Goal: Task Accomplishment & Management: Manage account settings

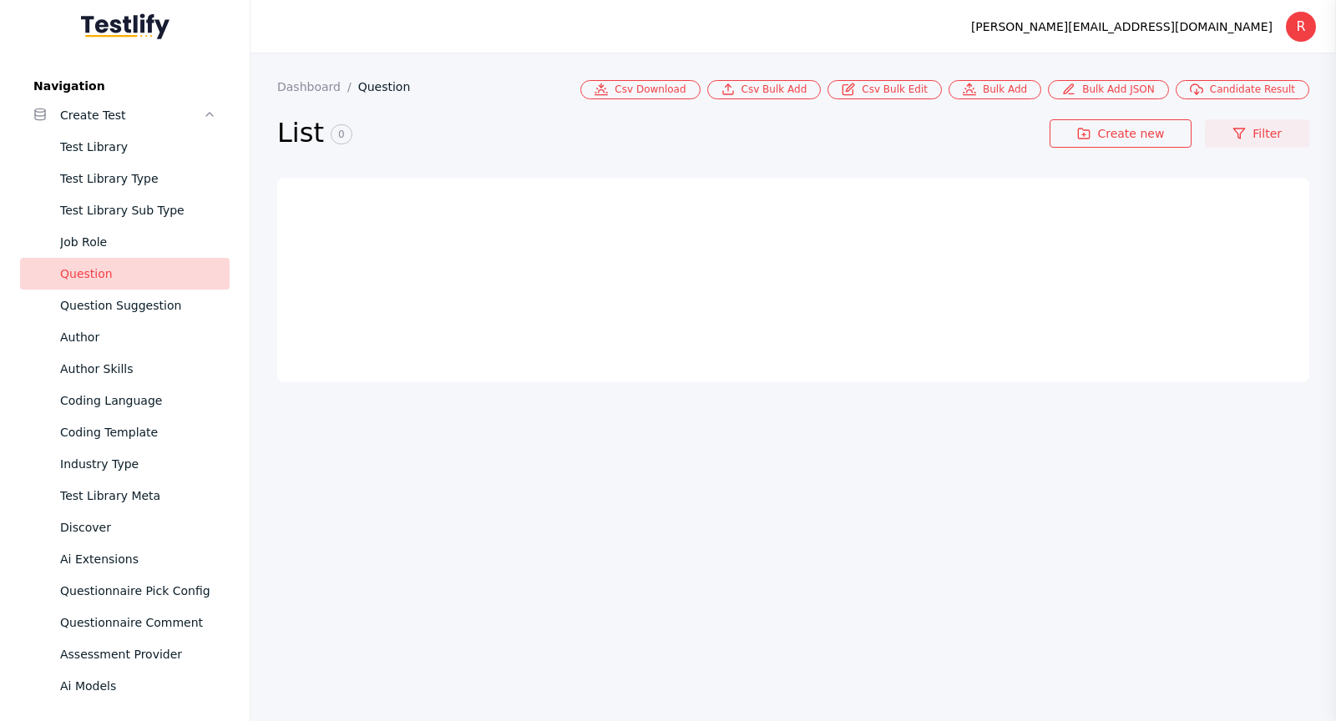
click at [1229, 135] on link "Filter" at bounding box center [1257, 133] width 104 height 28
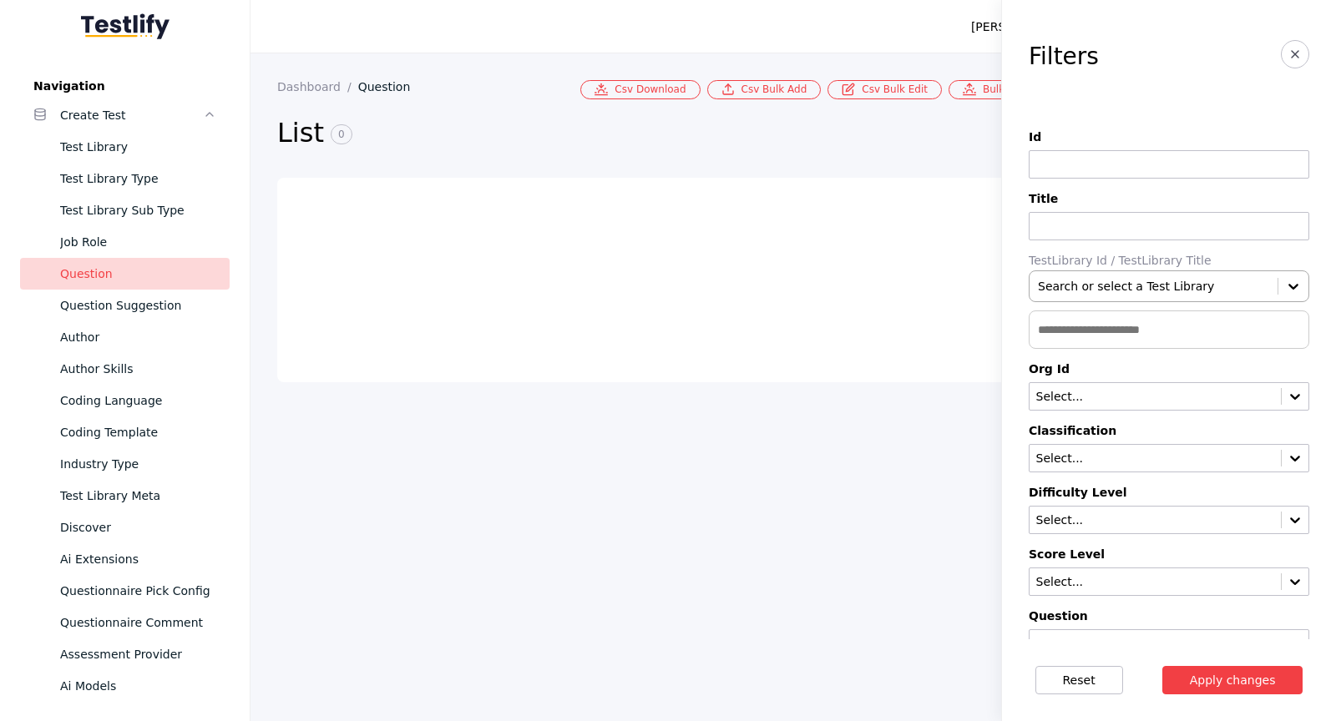
click at [1202, 278] on div at bounding box center [1153, 286] width 231 height 17
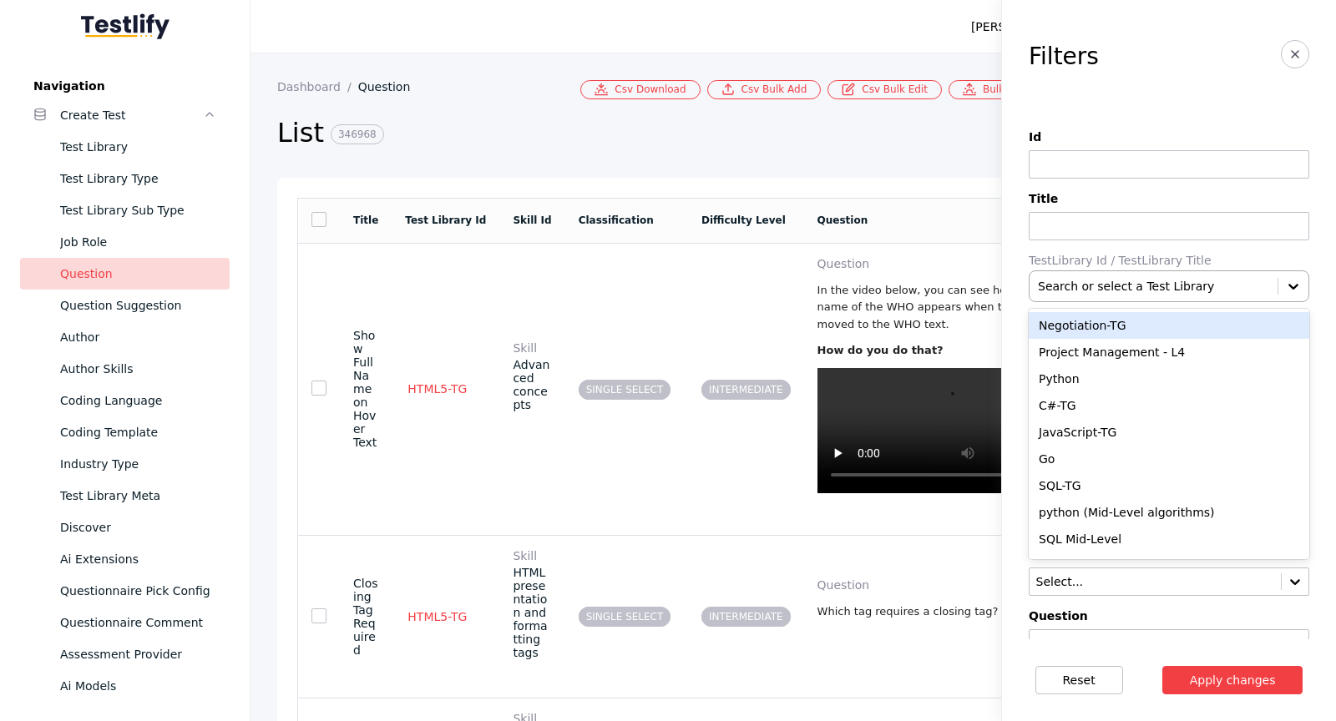
paste input "**********"
type input "**********"
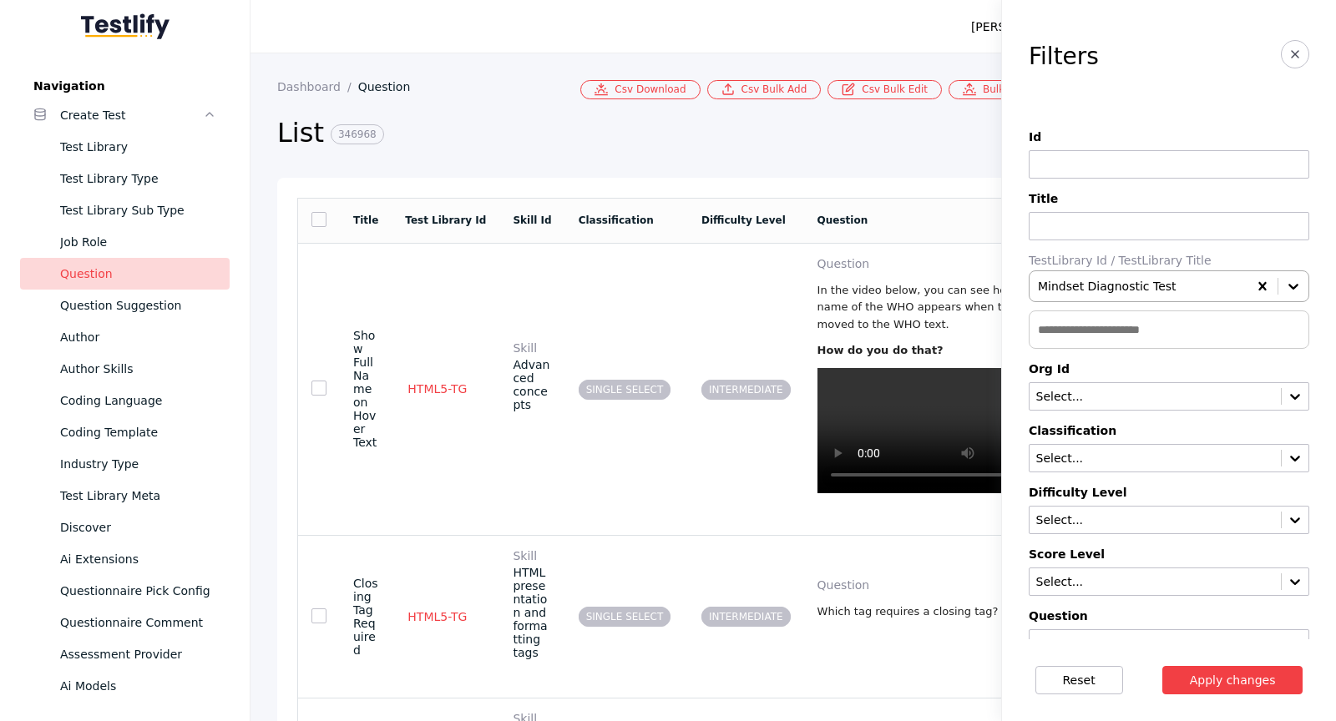
click at [1162, 666] on button "Apply changes" at bounding box center [1232, 680] width 141 height 28
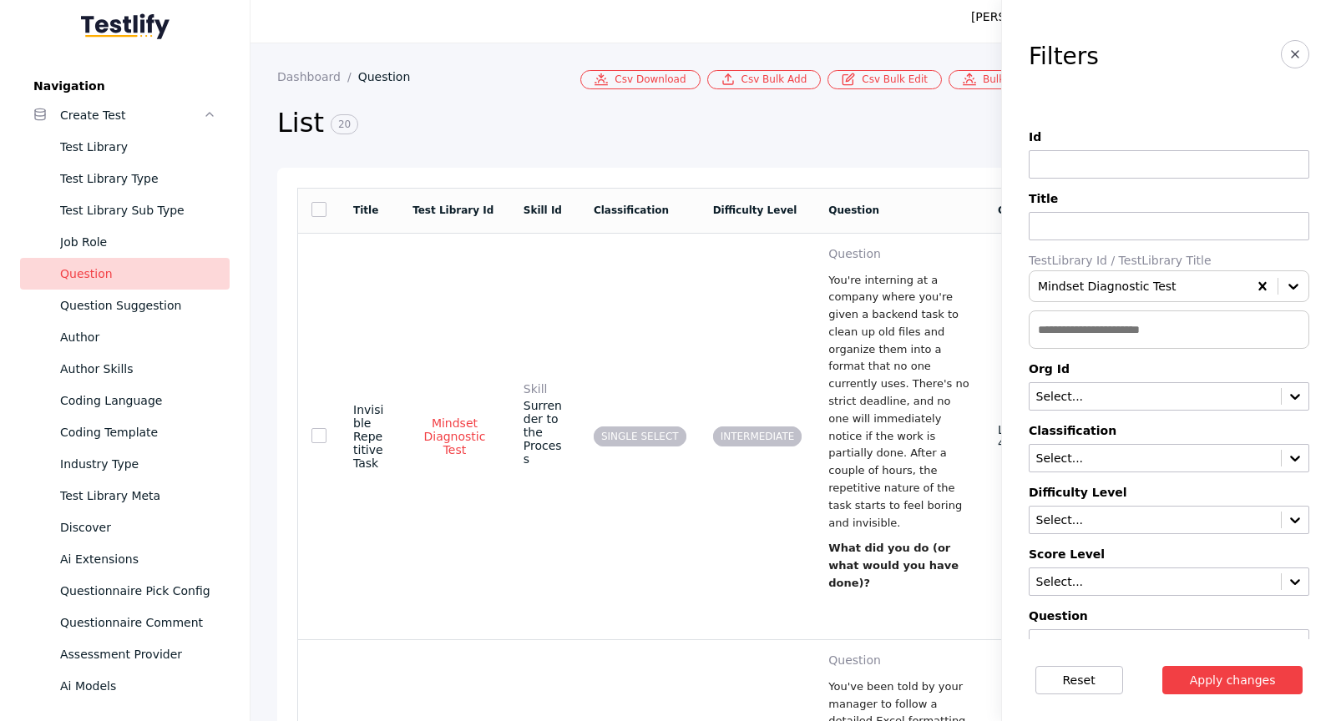
scroll to position [18, 0]
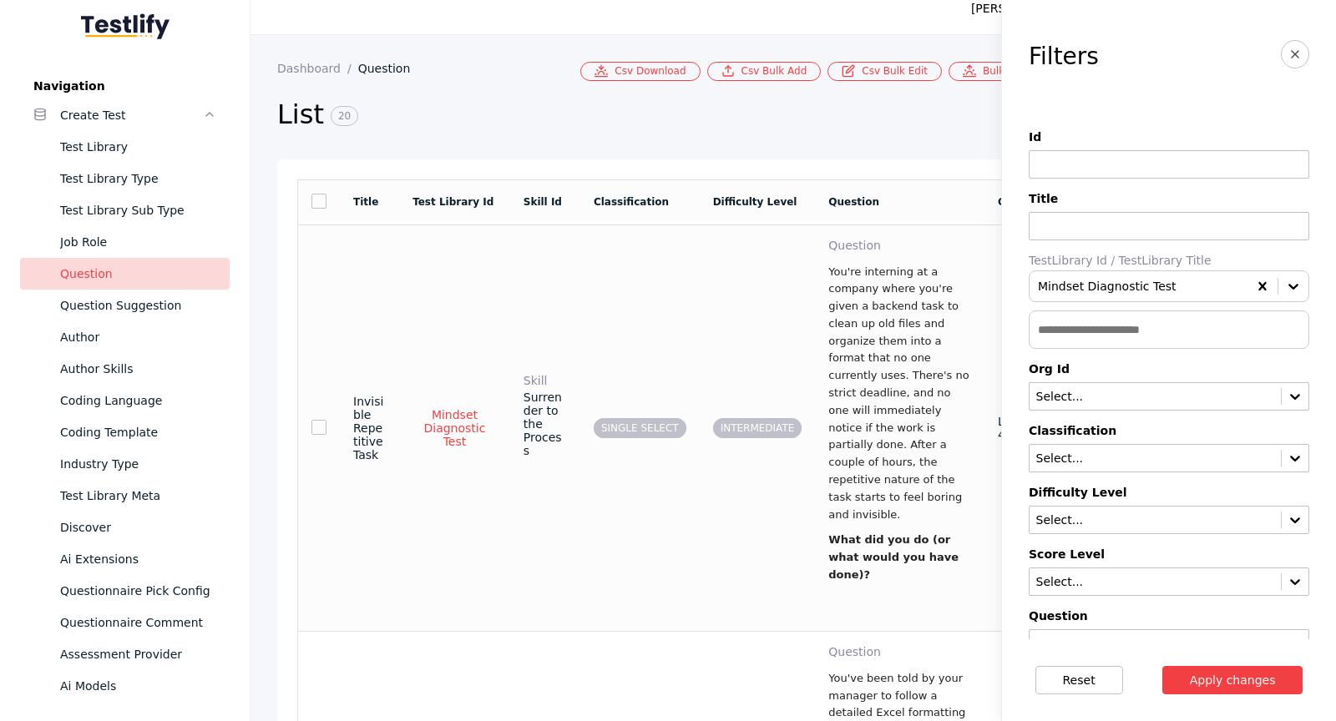
click at [889, 413] on p "You're interning at a company where you're given a backend task to clean up old…" at bounding box center [899, 394] width 143 height 261
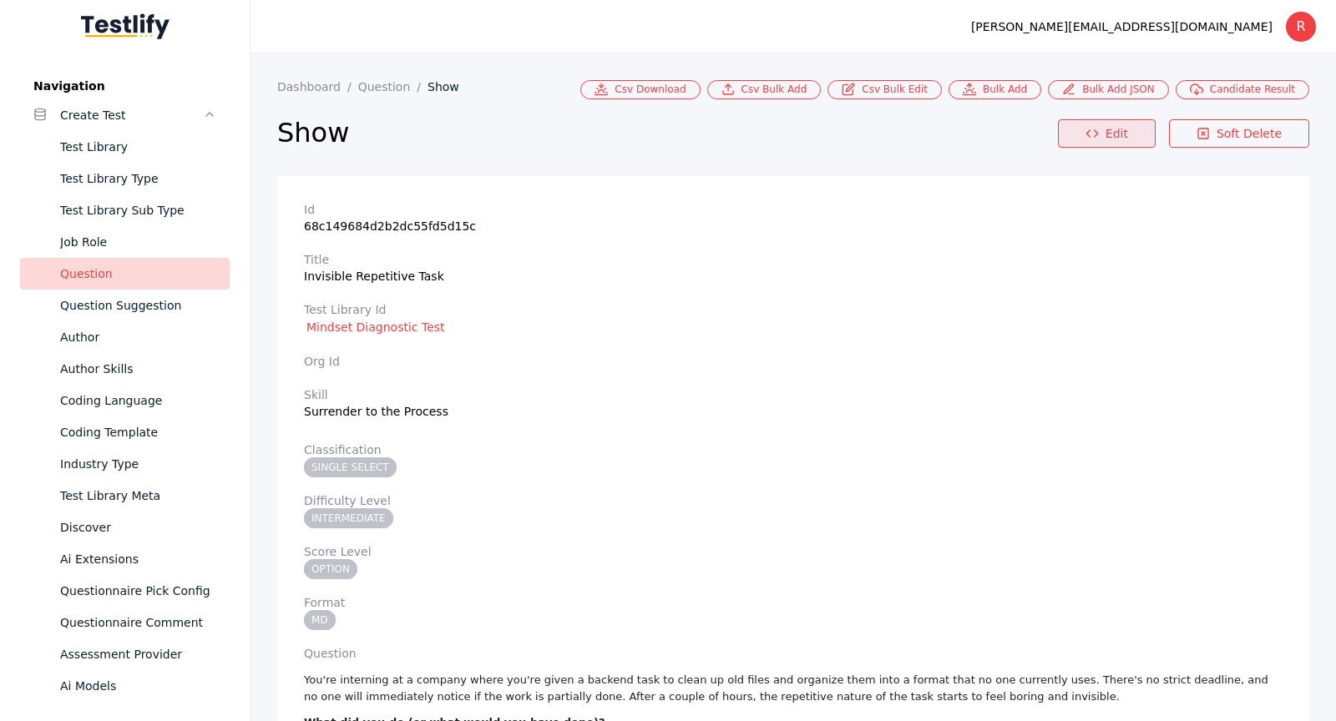
click at [1102, 122] on link "Edit" at bounding box center [1107, 133] width 98 height 28
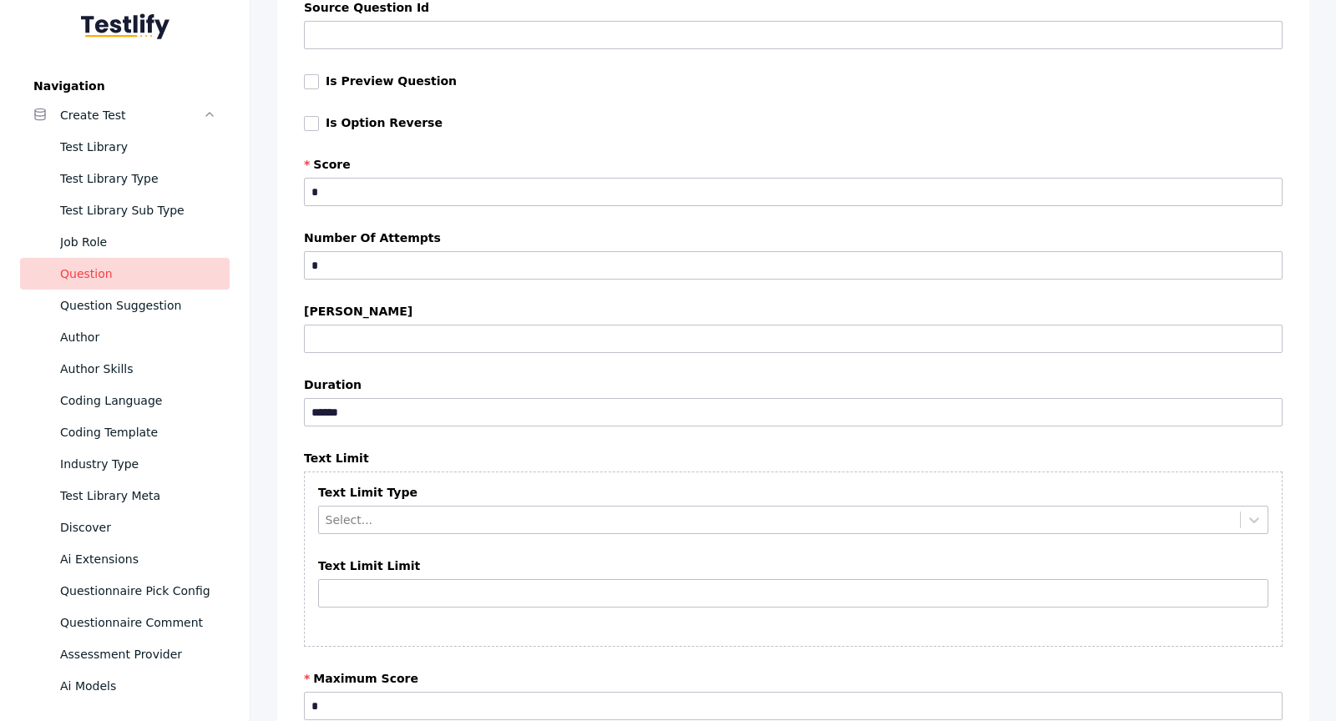
scroll to position [2903, 0]
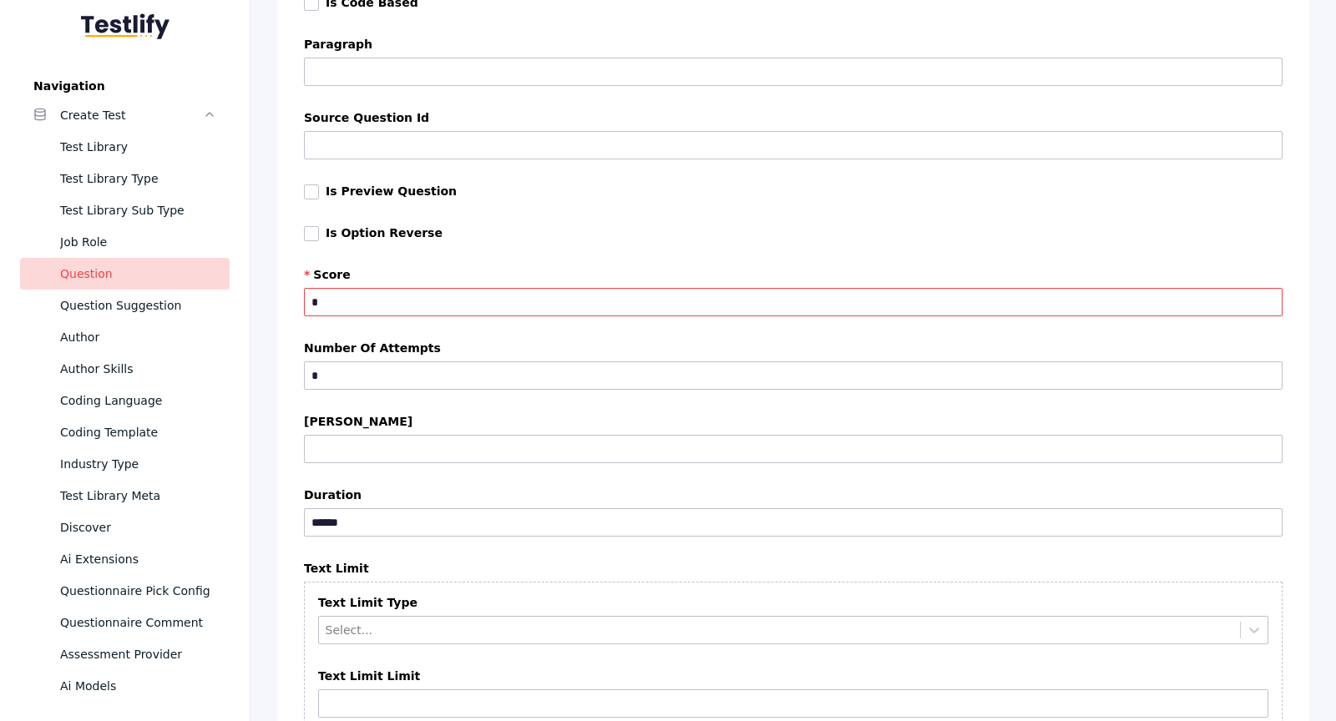
click at [462, 297] on input "*" at bounding box center [793, 302] width 979 height 28
click at [613, 251] on section "**********" at bounding box center [793, 540] width 1032 height 6533
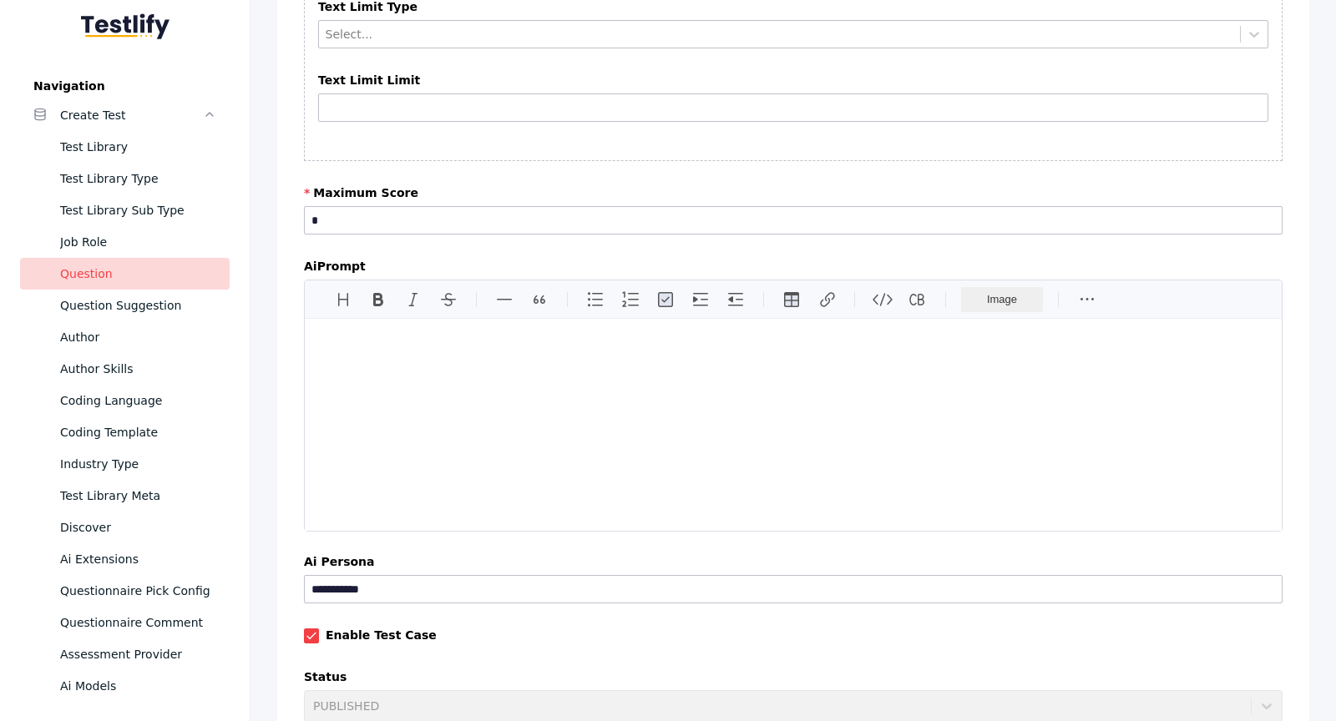
scroll to position [0, 0]
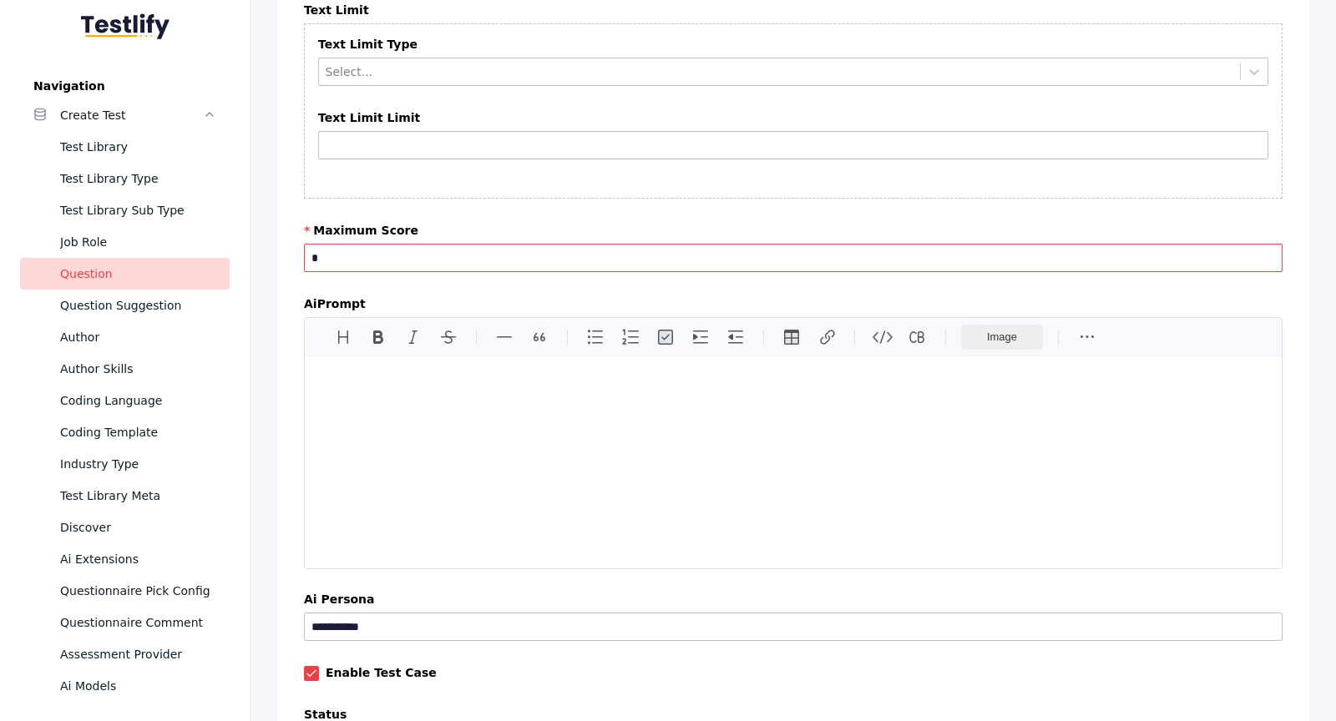
click at [575, 245] on input "*" at bounding box center [793, 258] width 979 height 28
type input "*"
click at [598, 202] on div at bounding box center [793, 206] width 979 height 8
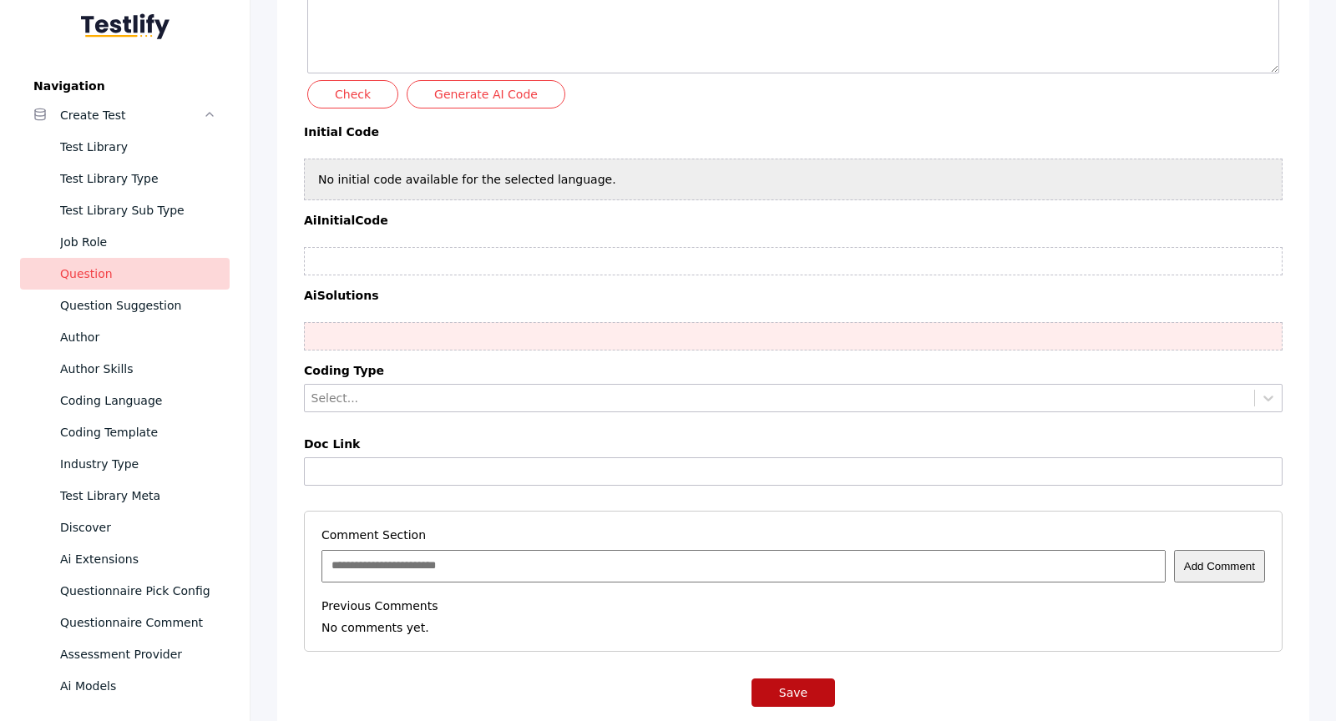
click at [782, 679] on button "Save" at bounding box center [794, 693] width 84 height 28
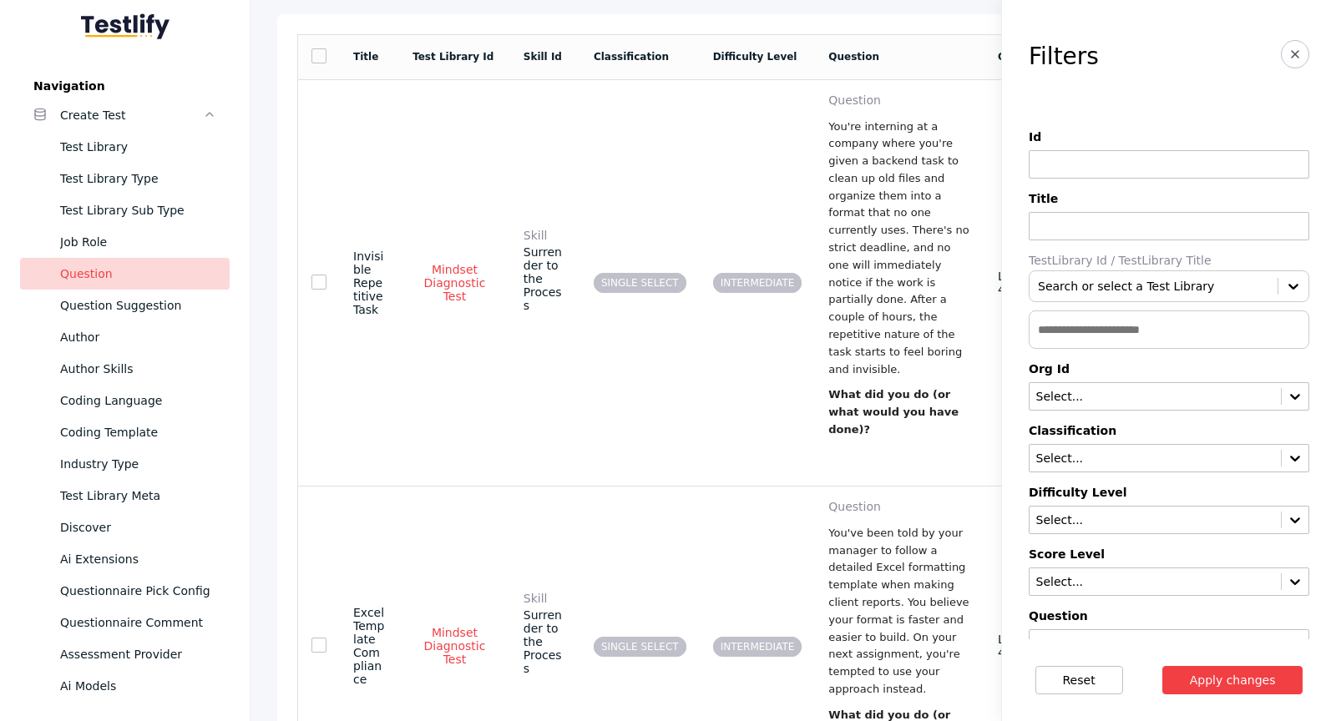
click at [874, 525] on p "You've been told by your manager to follow a detailed Excel formatting template…" at bounding box center [899, 612] width 143 height 174
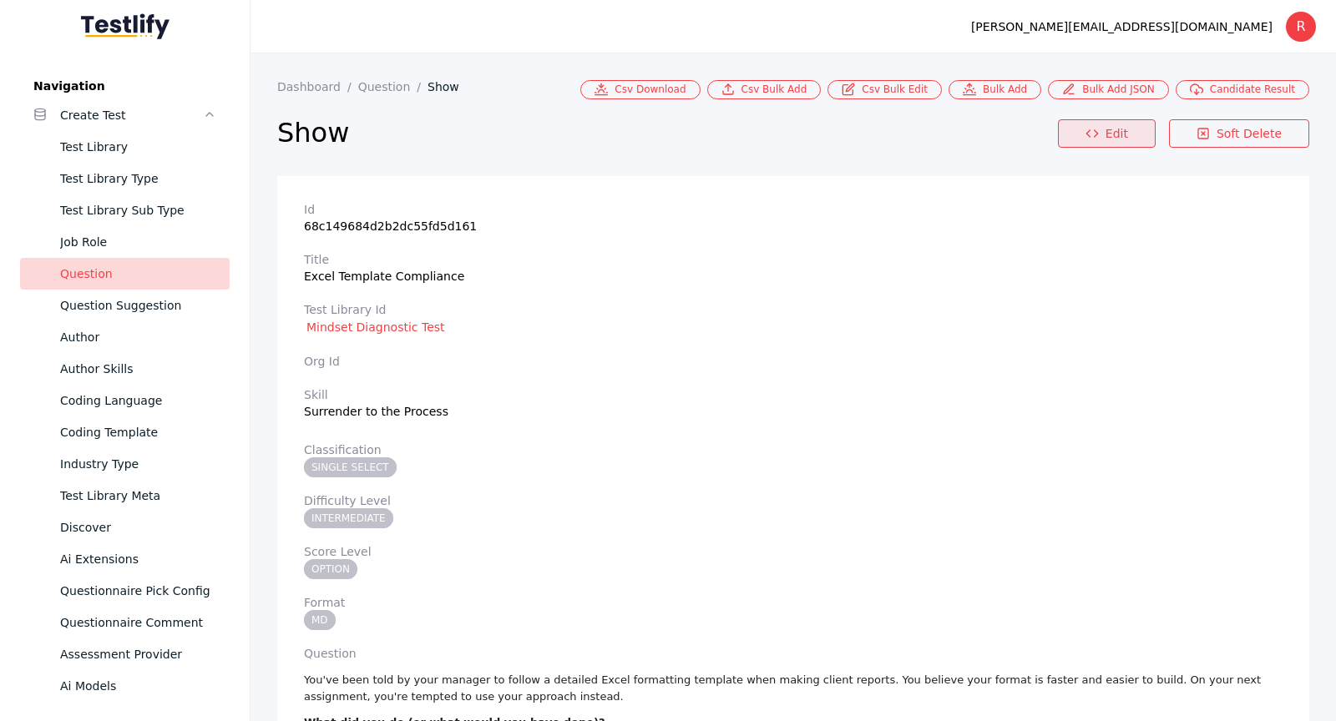
click at [1090, 135] on polyline at bounding box center [1087, 133] width 3 height 7
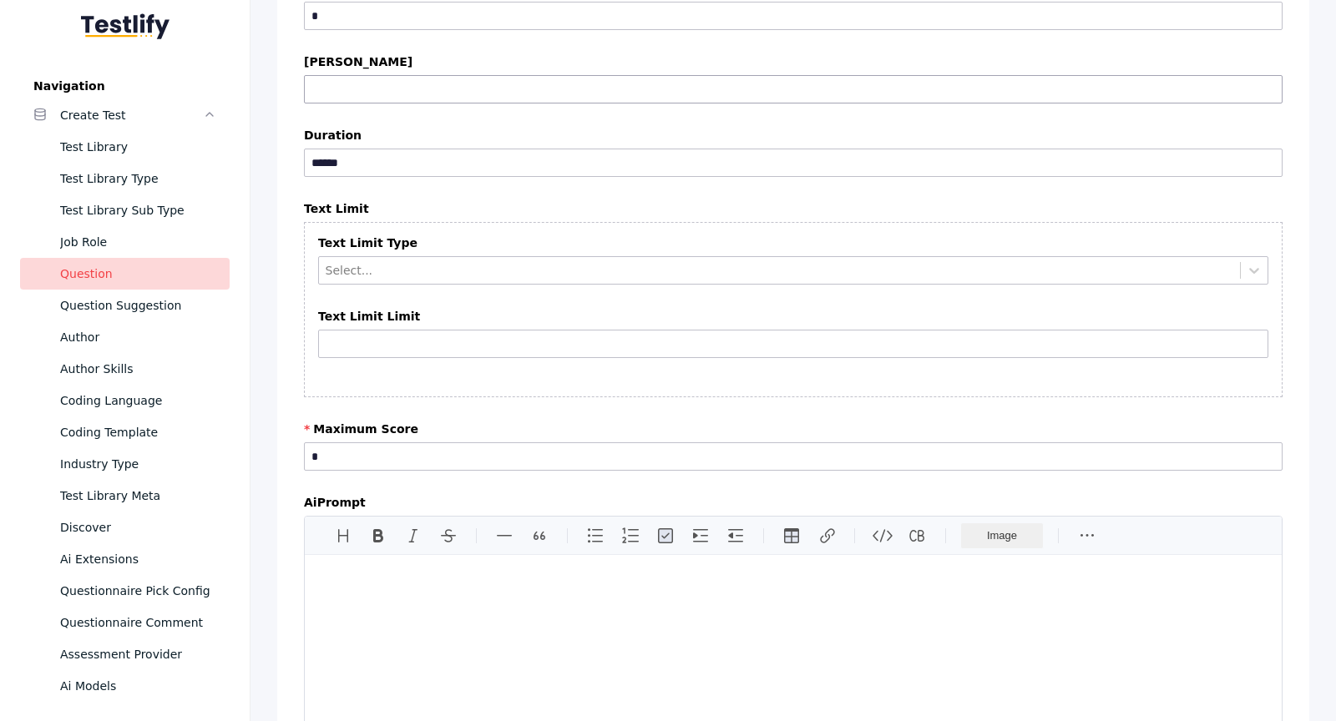
scroll to position [3263, 0]
click at [507, 443] on input "*" at bounding box center [793, 457] width 979 height 28
type input "*"
click at [553, 397] on section "**********" at bounding box center [793, 180] width 1032 height 6533
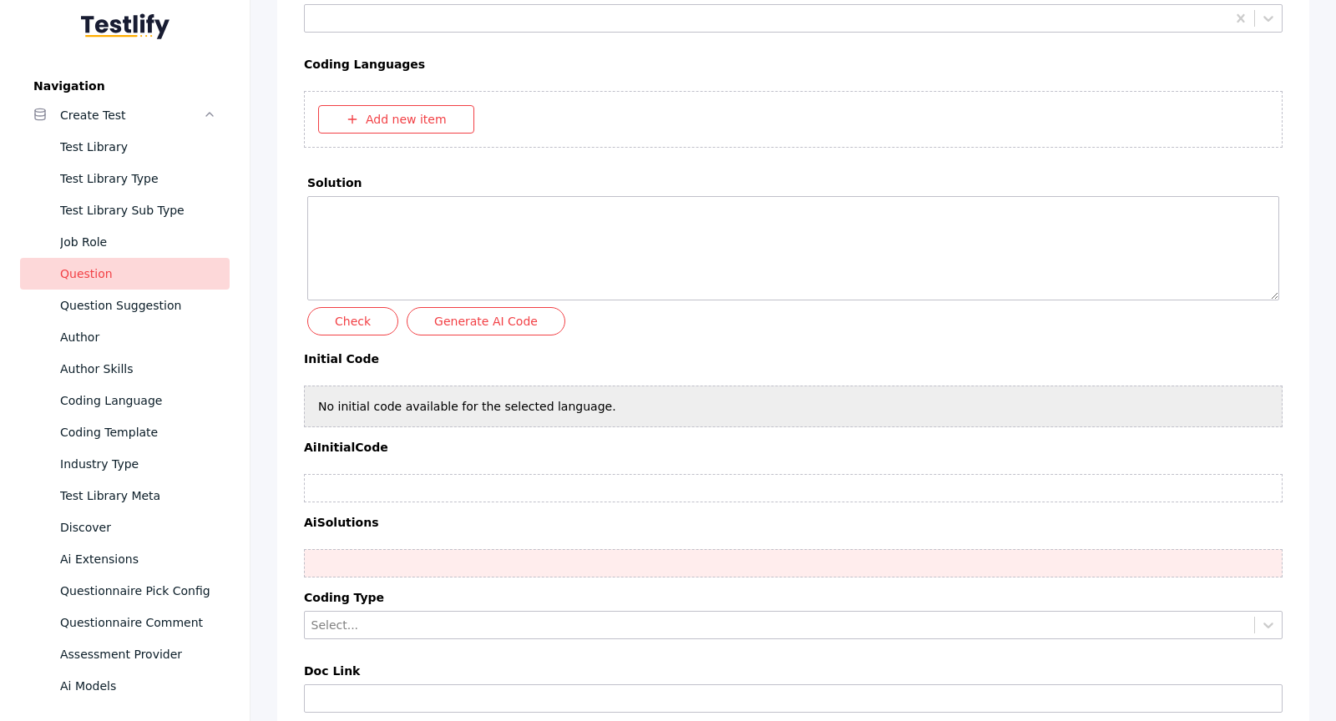
scroll to position [6031, 0]
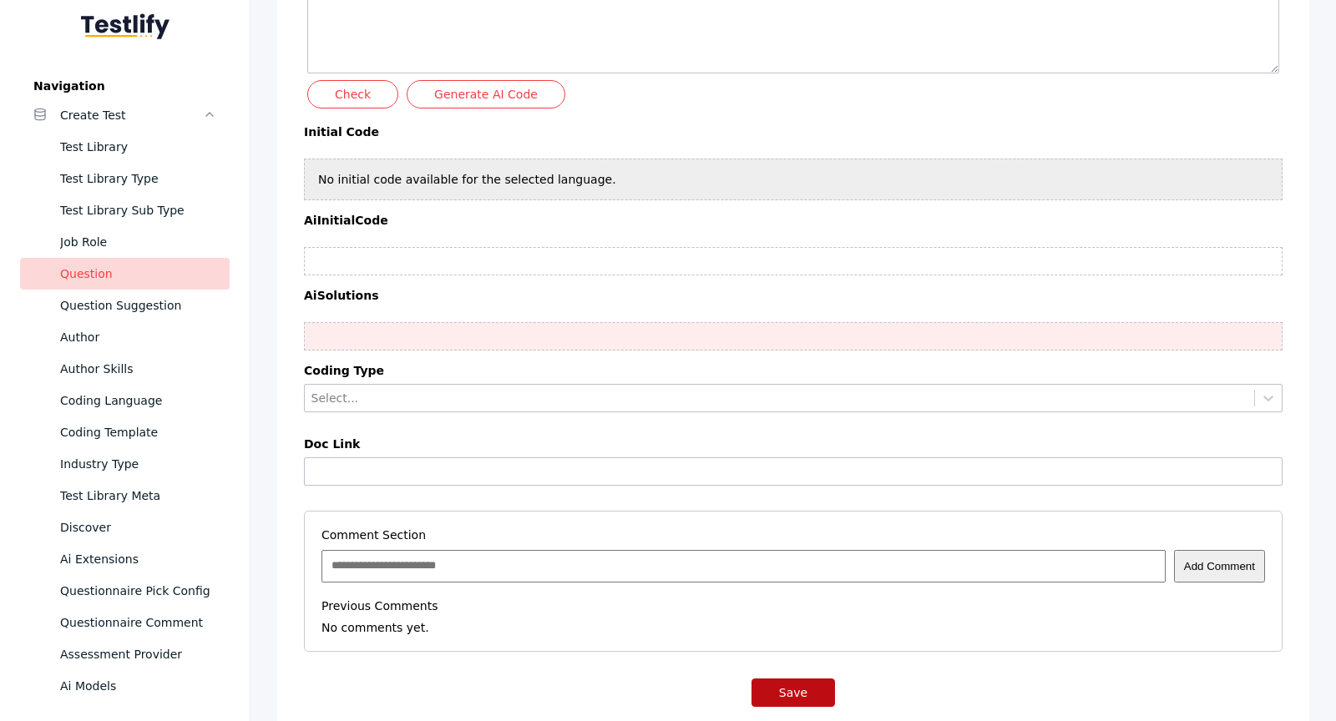
click at [783, 679] on button "Save" at bounding box center [794, 693] width 84 height 28
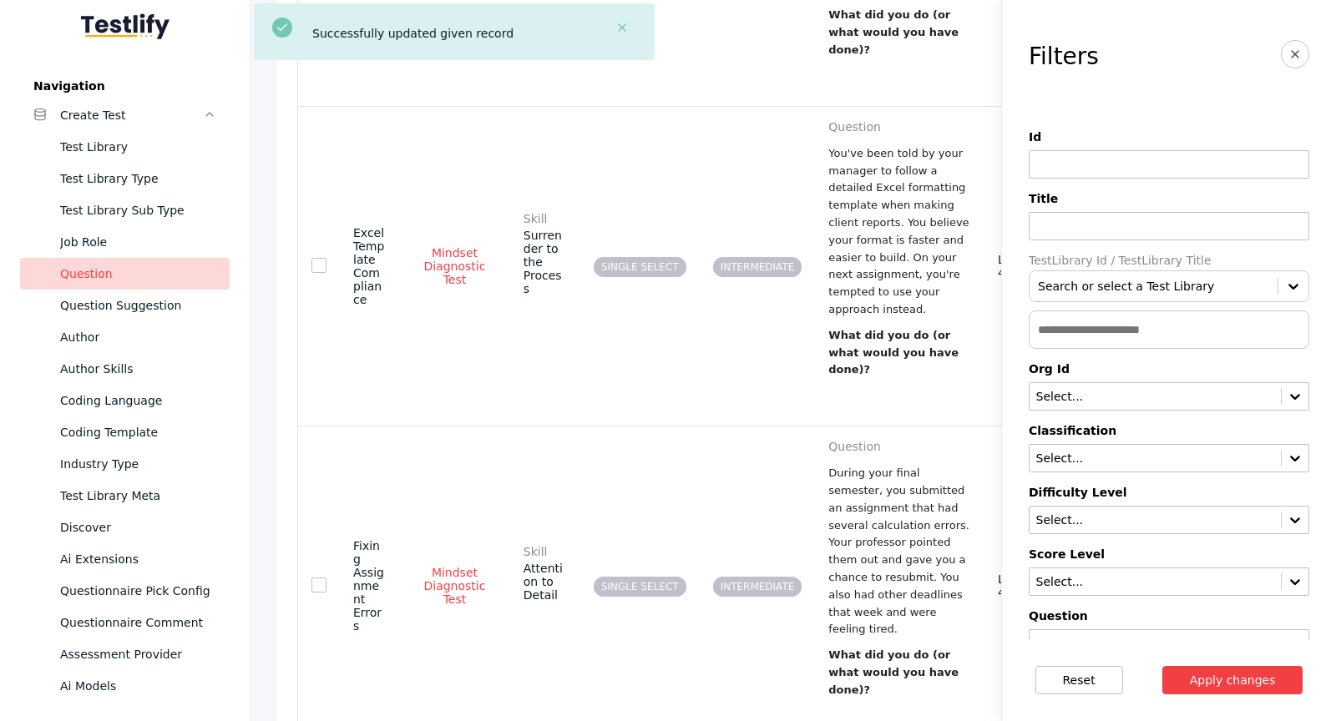
scroll to position [605, 0]
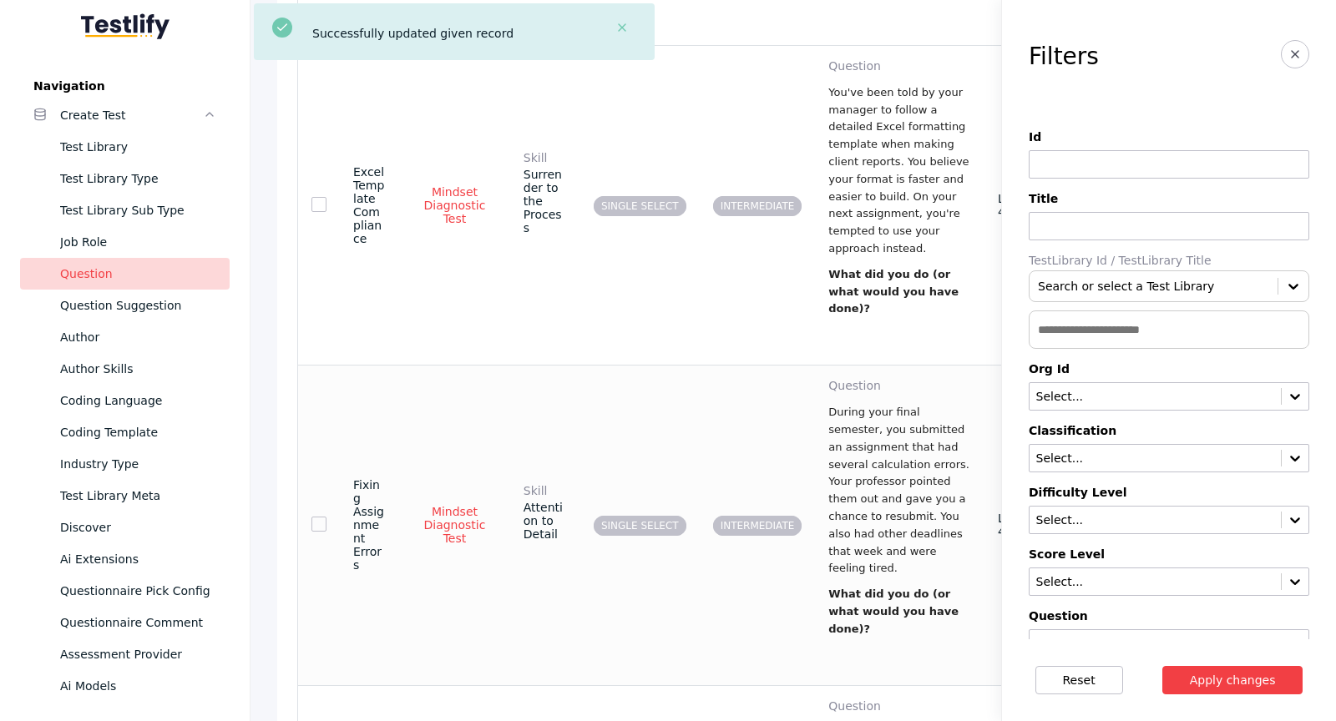
click at [870, 404] on p "During your final semester, you submitted an assignment that had several calcul…" at bounding box center [899, 491] width 143 height 174
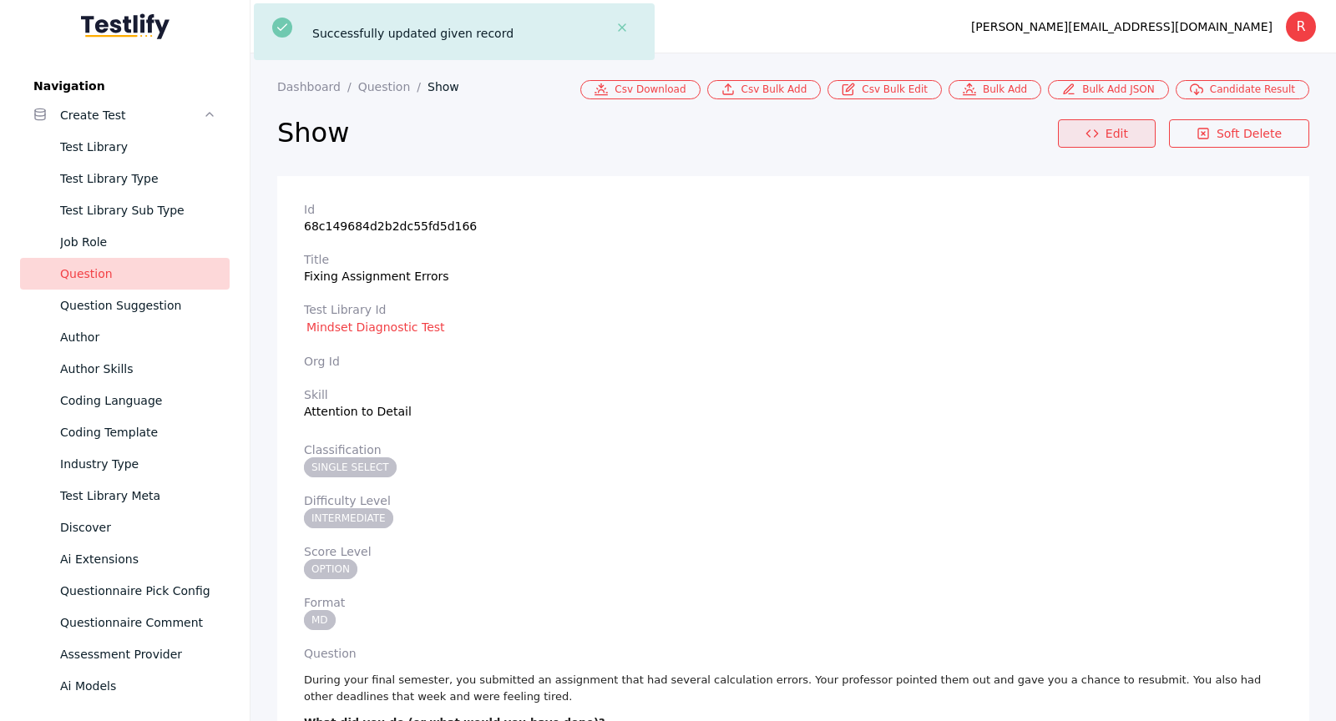
click at [1106, 133] on link "Edit" at bounding box center [1107, 133] width 98 height 28
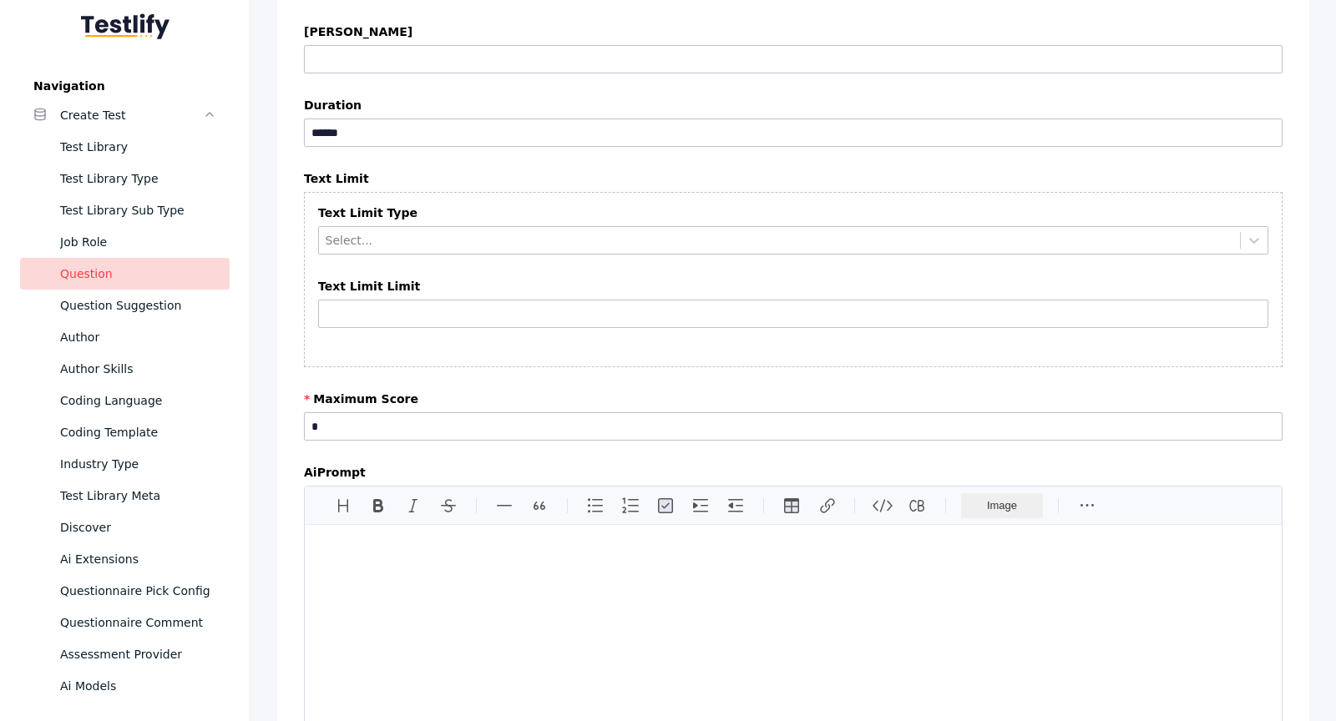
scroll to position [3293, 0]
click at [434, 412] on input "*" at bounding box center [793, 426] width 979 height 28
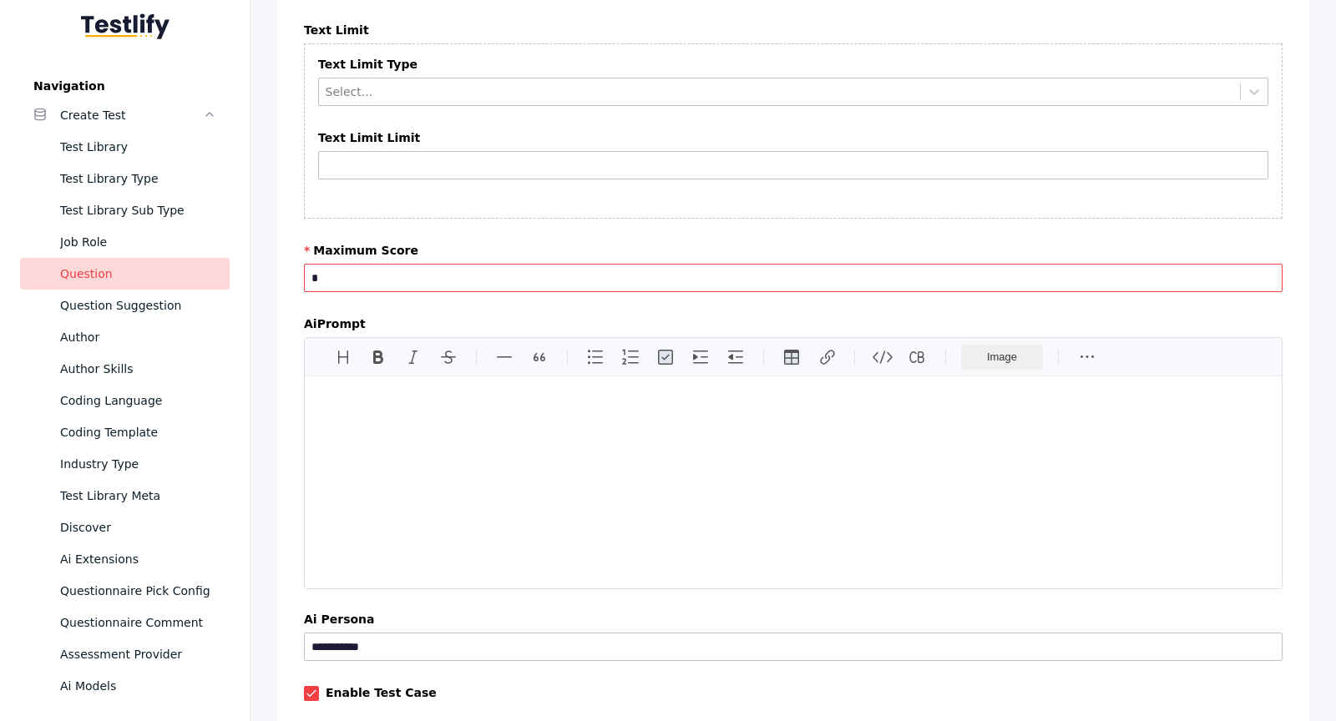
type input "*"
click at [705, 222] on div at bounding box center [793, 226] width 979 height 8
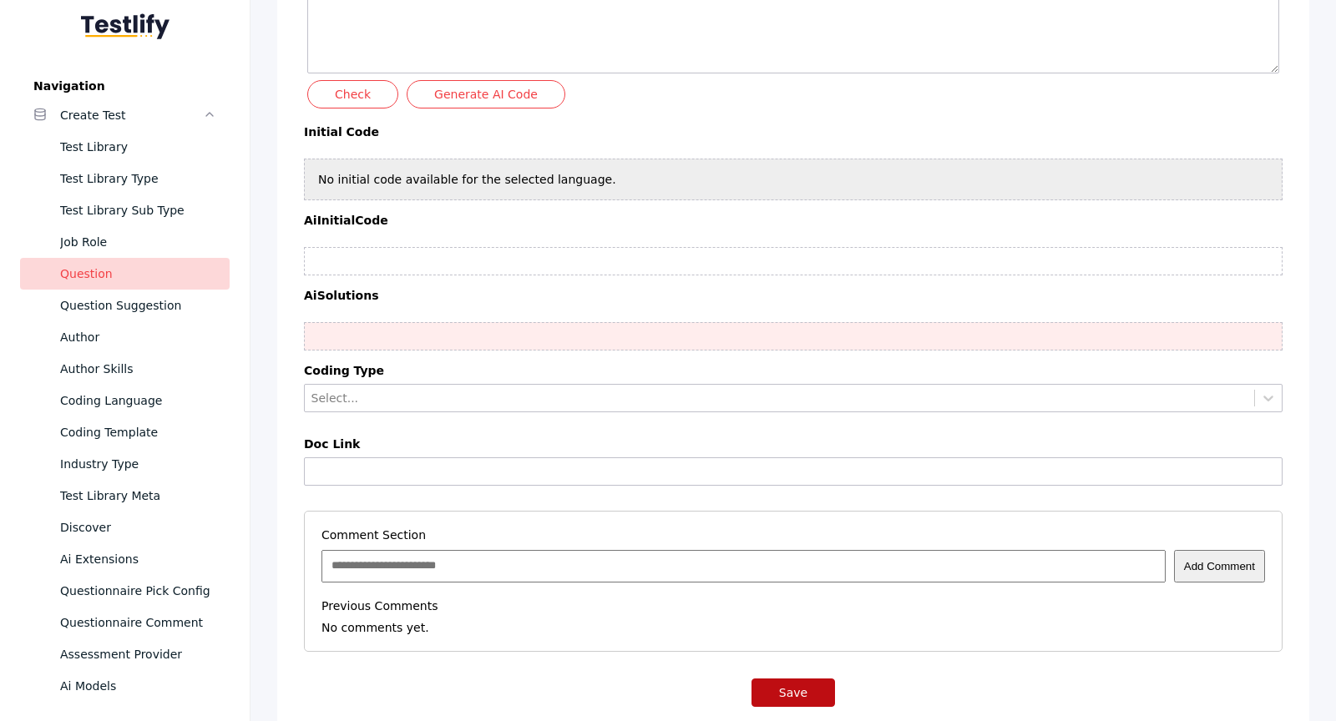
click at [813, 679] on button "Save" at bounding box center [794, 693] width 84 height 28
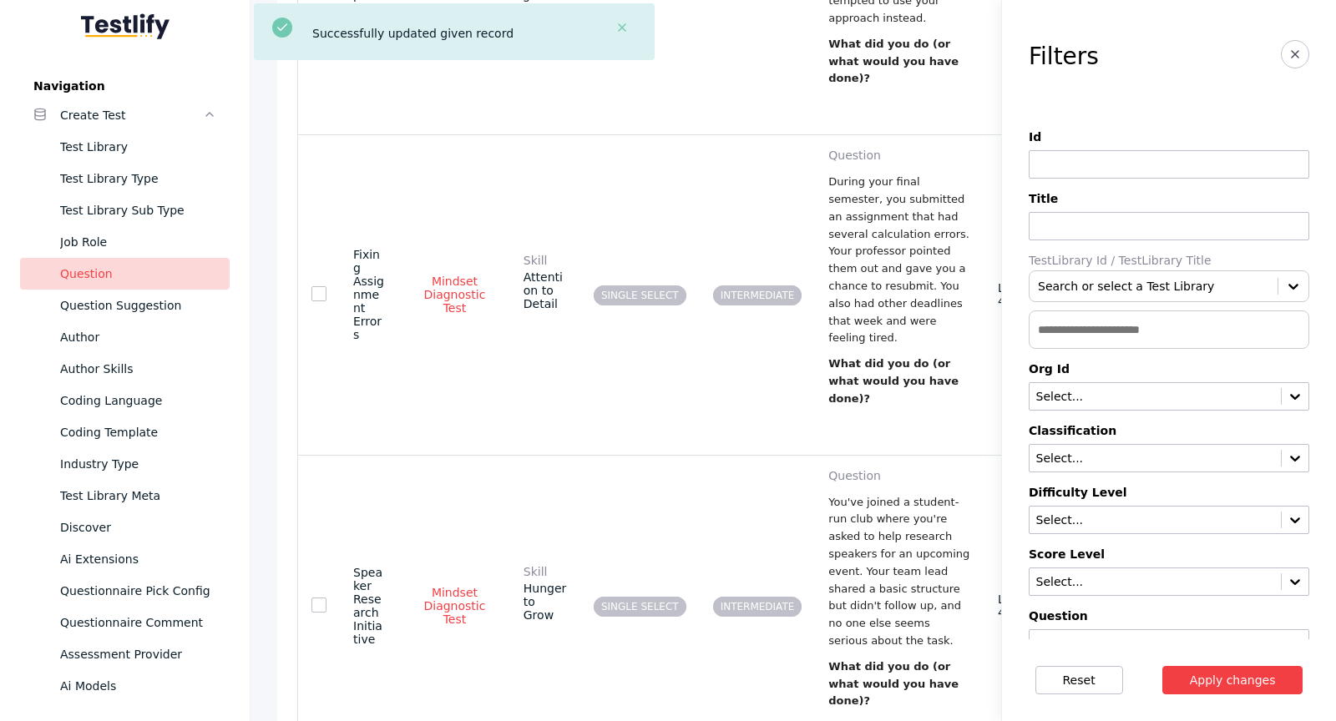
click at [847, 494] on p "You've joined a student-run club where you're asked to help research speakers f…" at bounding box center [899, 572] width 143 height 156
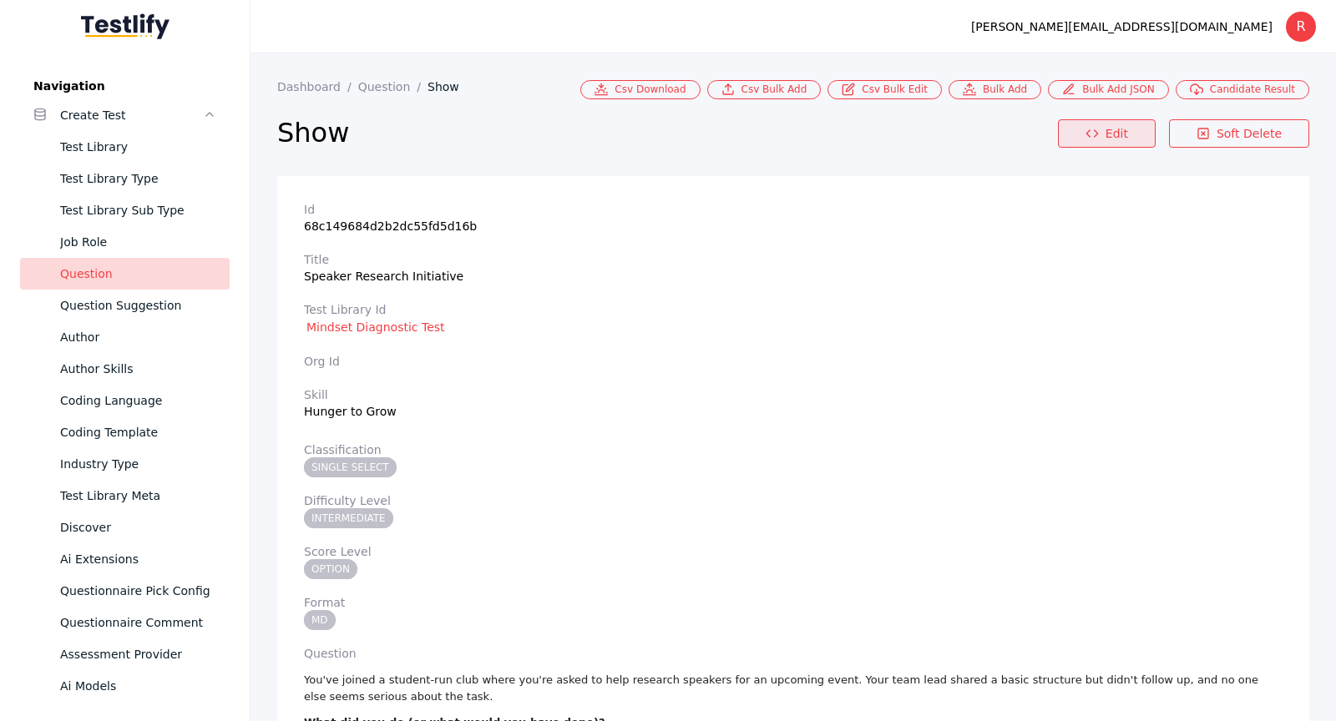
click at [1112, 125] on link "Edit" at bounding box center [1107, 133] width 98 height 28
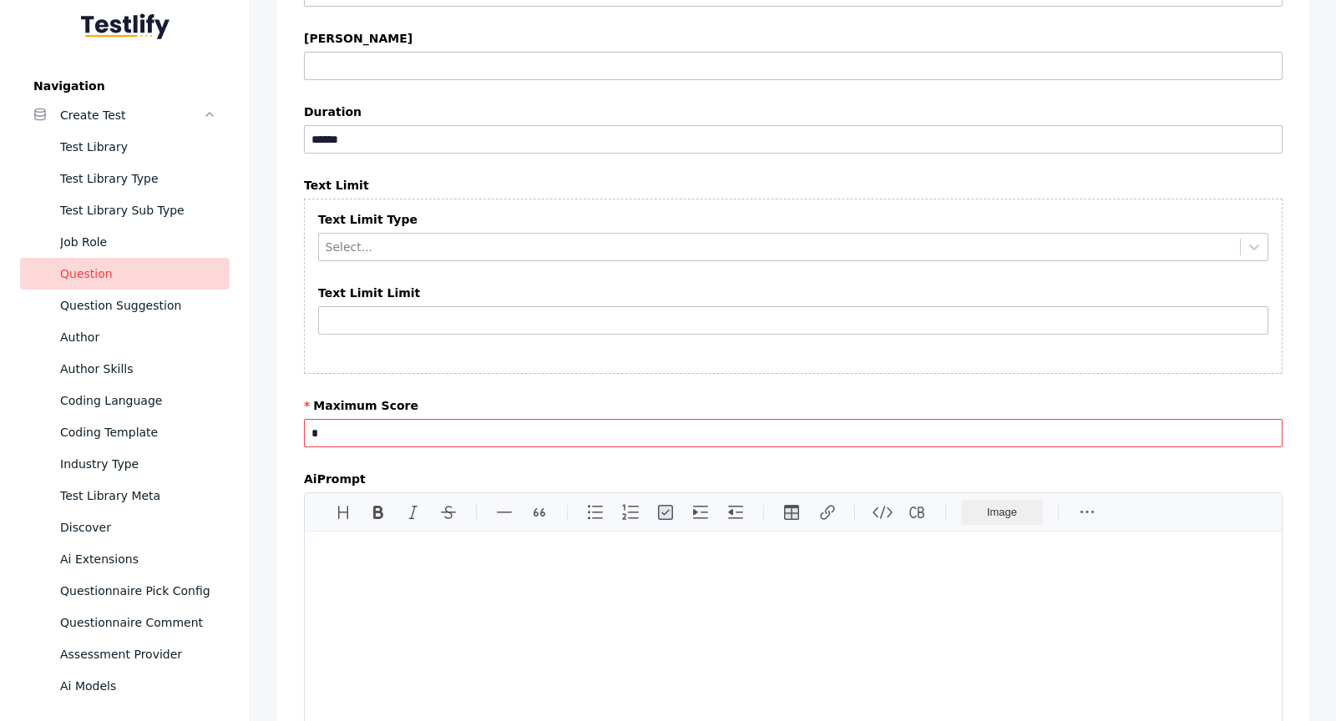
click at [523, 419] on input "*" at bounding box center [793, 433] width 979 height 28
type input "*"
click at [618, 399] on label "Maximum Score" at bounding box center [793, 405] width 979 height 13
click at [618, 419] on input "*" at bounding box center [793, 433] width 979 height 28
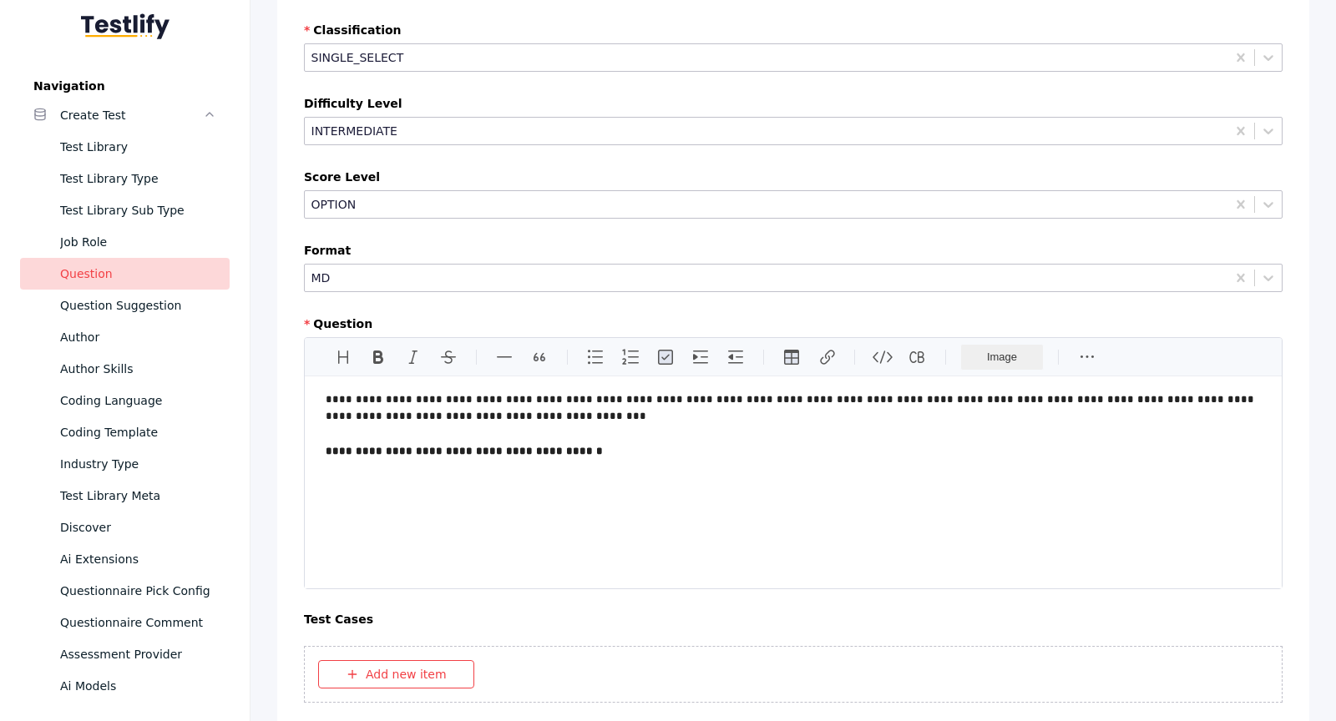
click at [705, 444] on p "**********" at bounding box center [793, 452] width 935 height 18
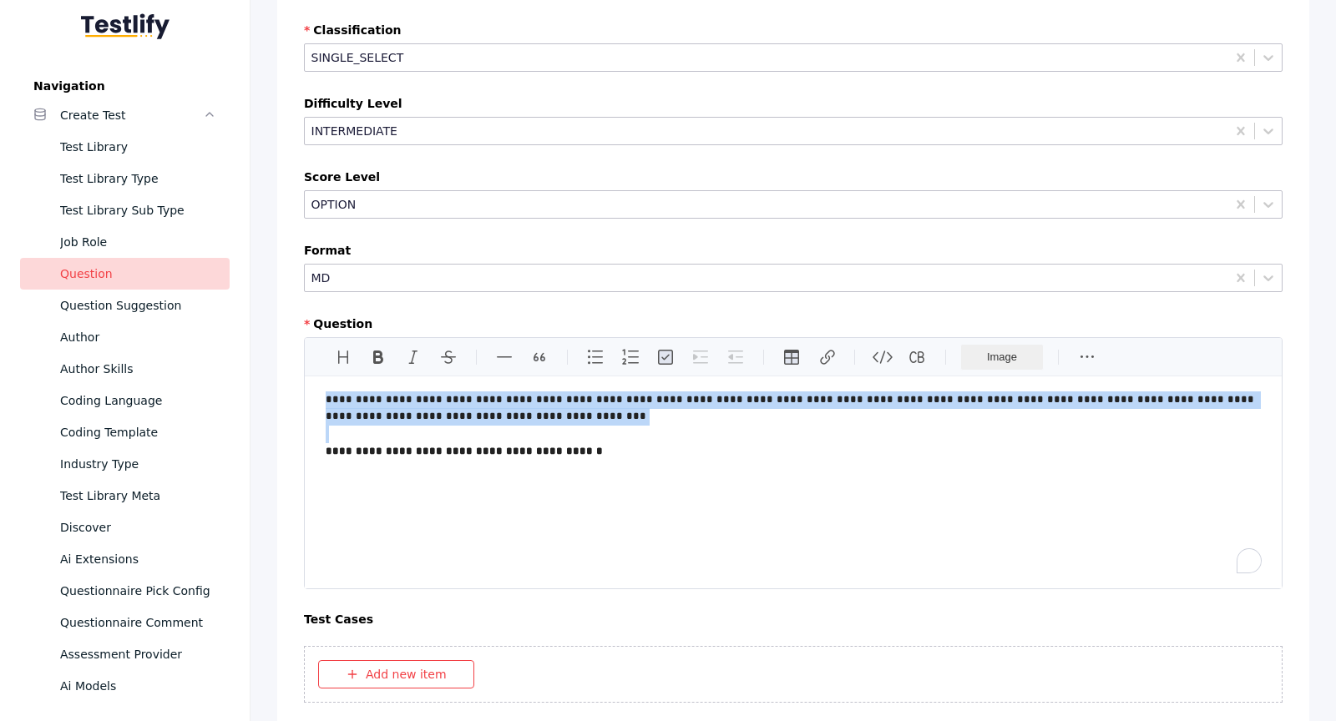
copy div "**********"
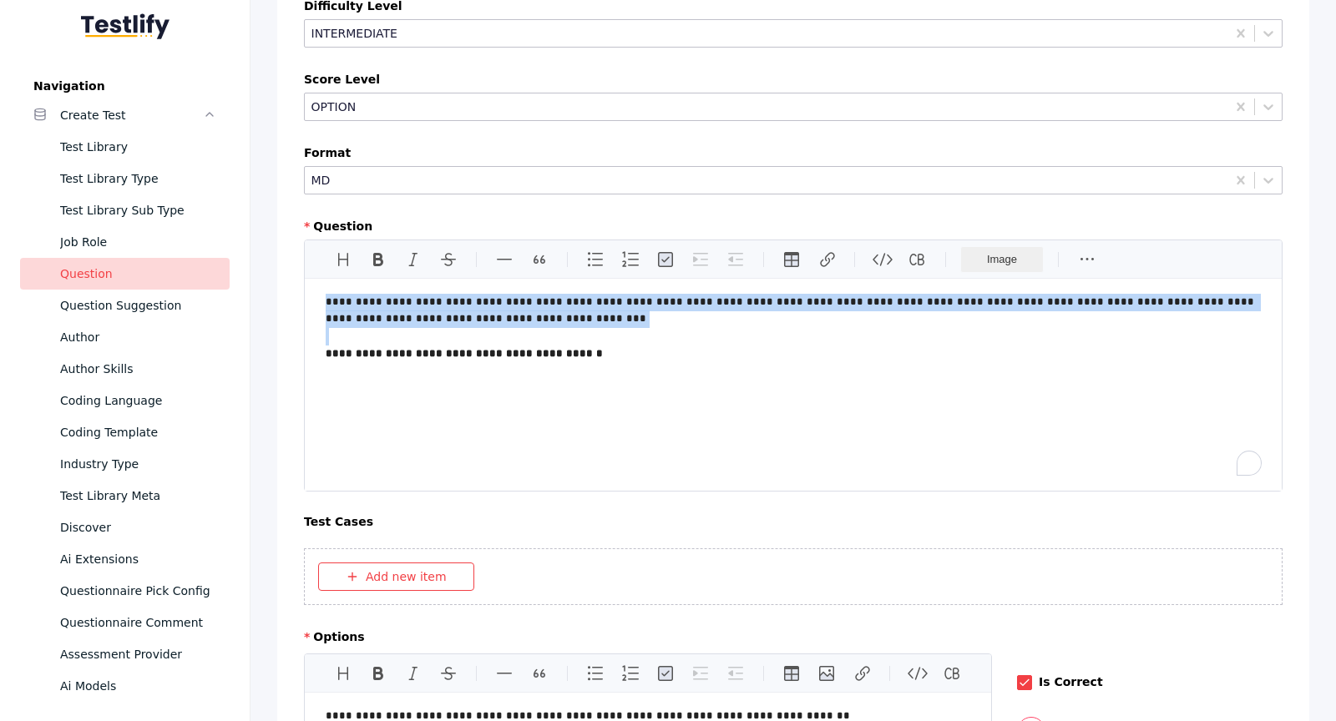
click at [652, 304] on p "**********" at bounding box center [794, 311] width 936 height 35
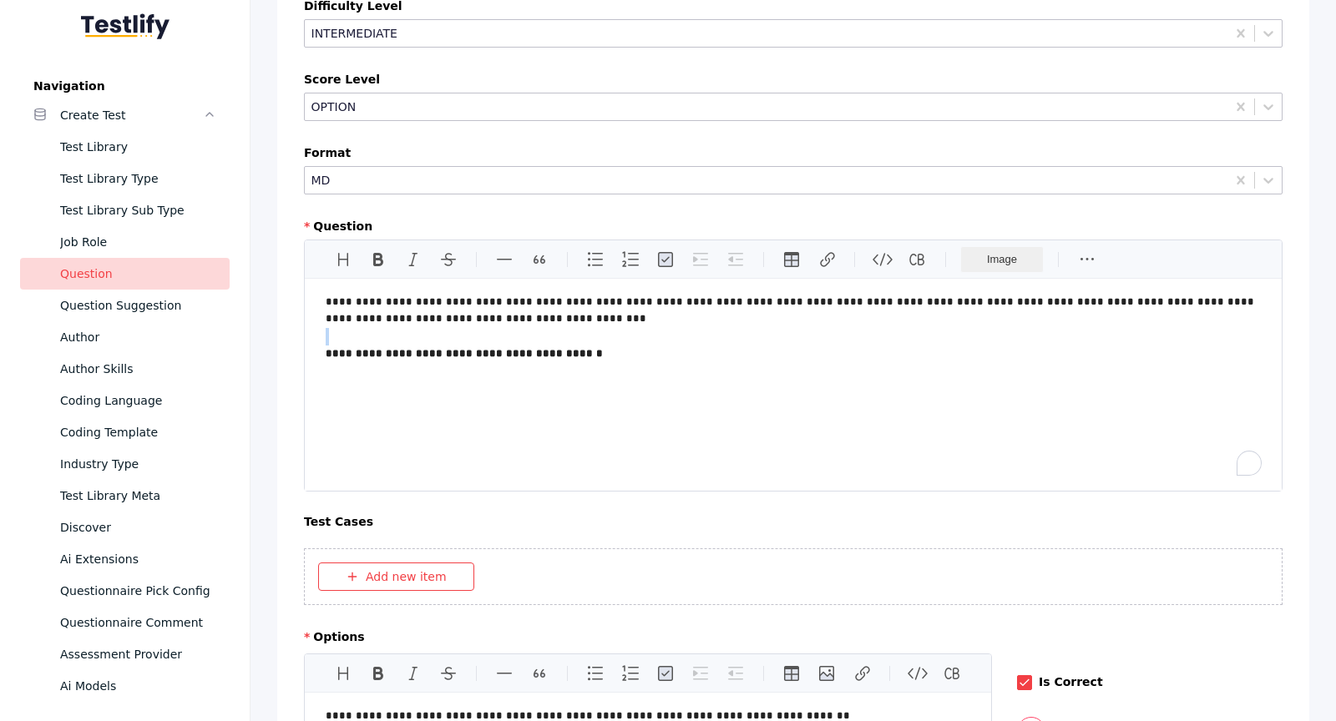
click at [652, 304] on p "**********" at bounding box center [794, 311] width 936 height 35
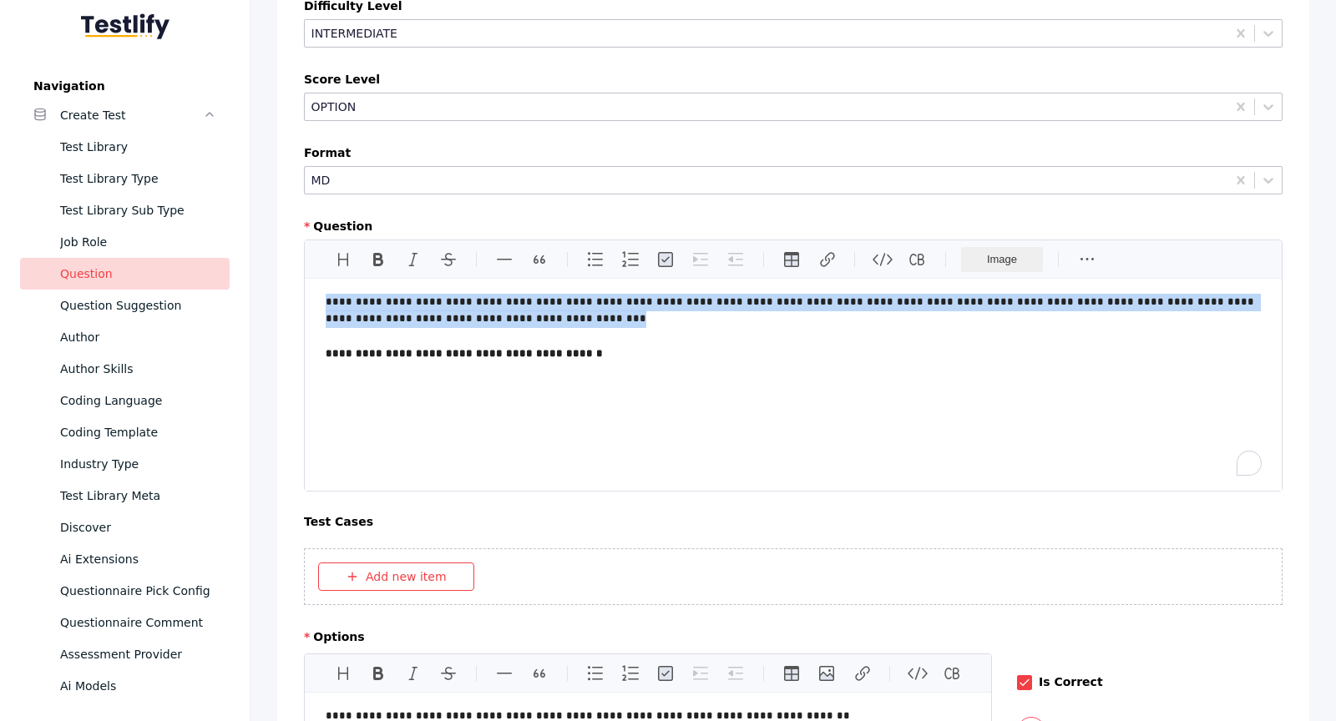
click at [652, 304] on p "**********" at bounding box center [794, 311] width 936 height 35
copy p "**********"
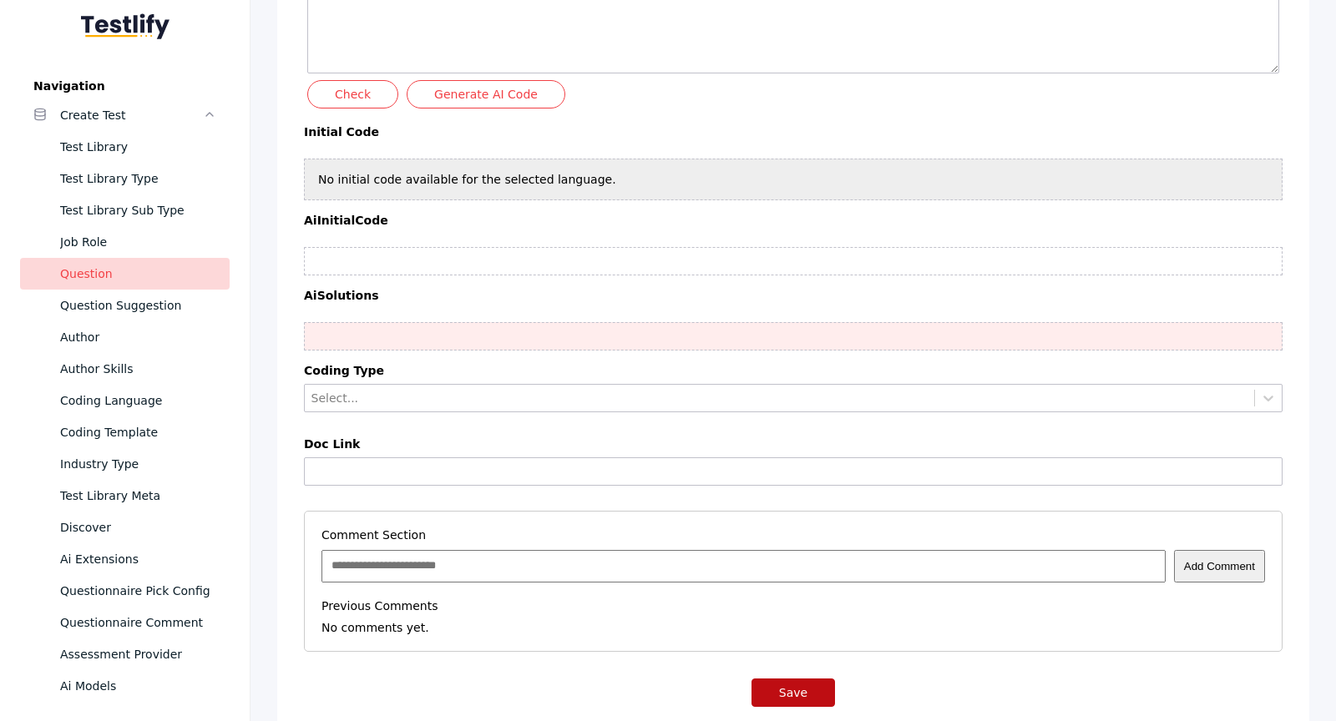
click at [783, 679] on button "Save" at bounding box center [794, 693] width 84 height 28
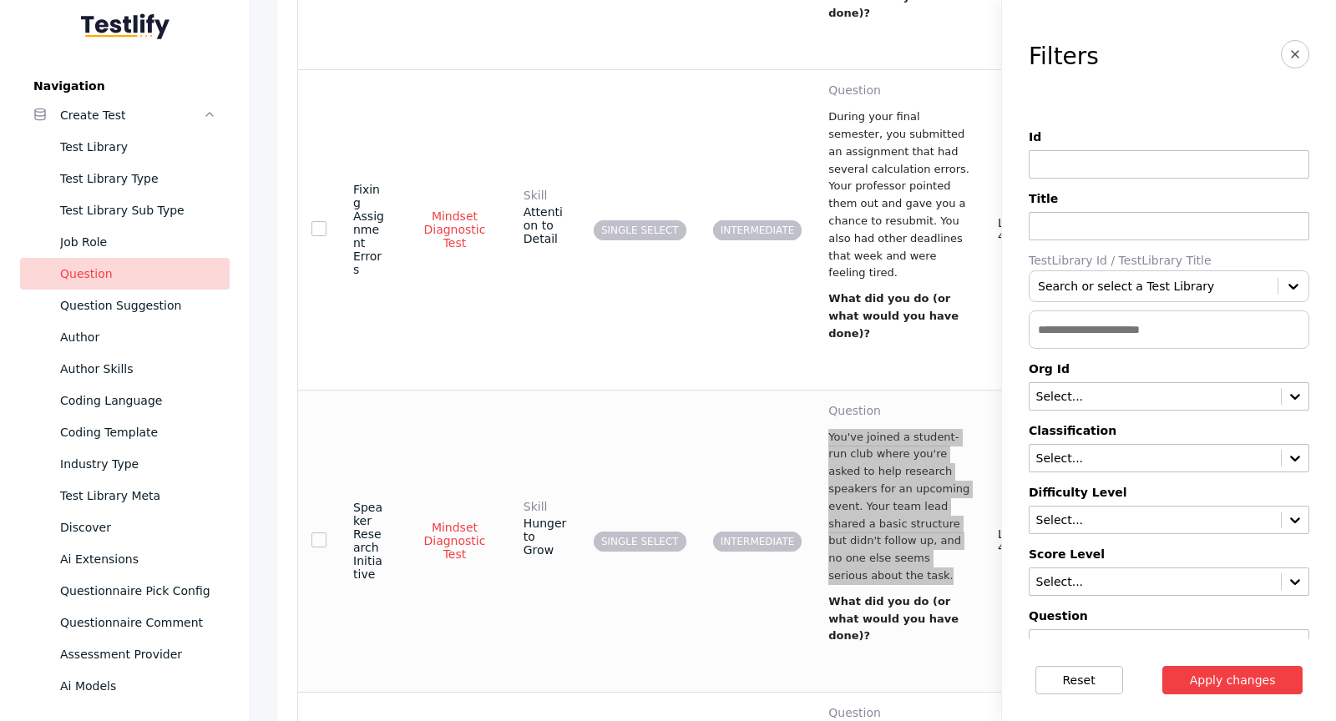
scroll to position [934, 0]
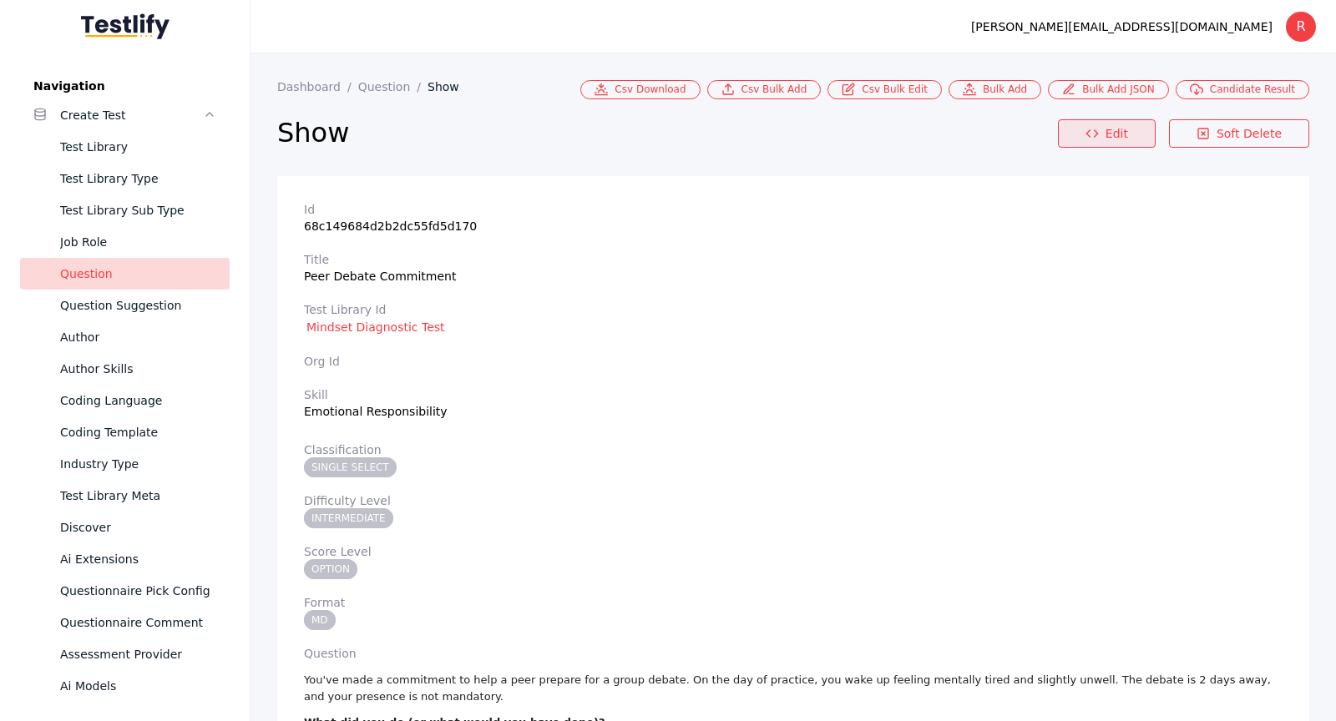
click at [1108, 131] on link "Edit" at bounding box center [1107, 133] width 98 height 28
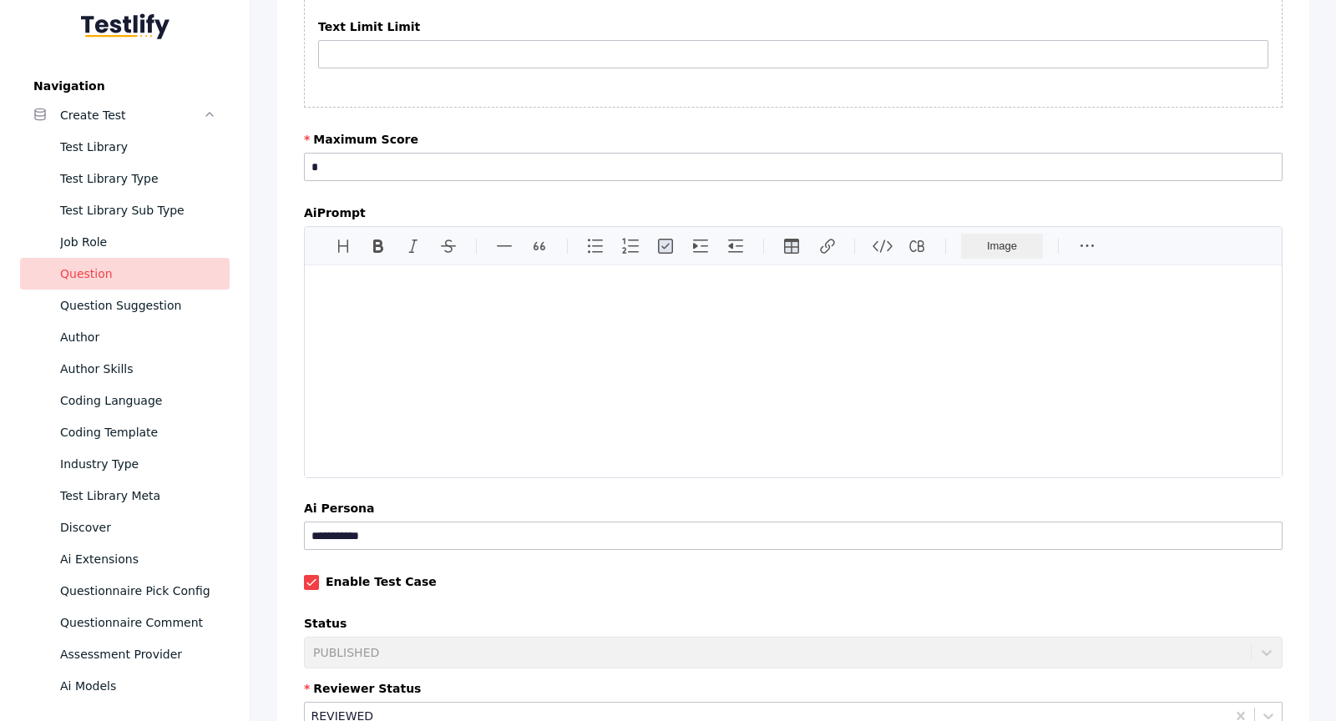
scroll to position [3552, 0]
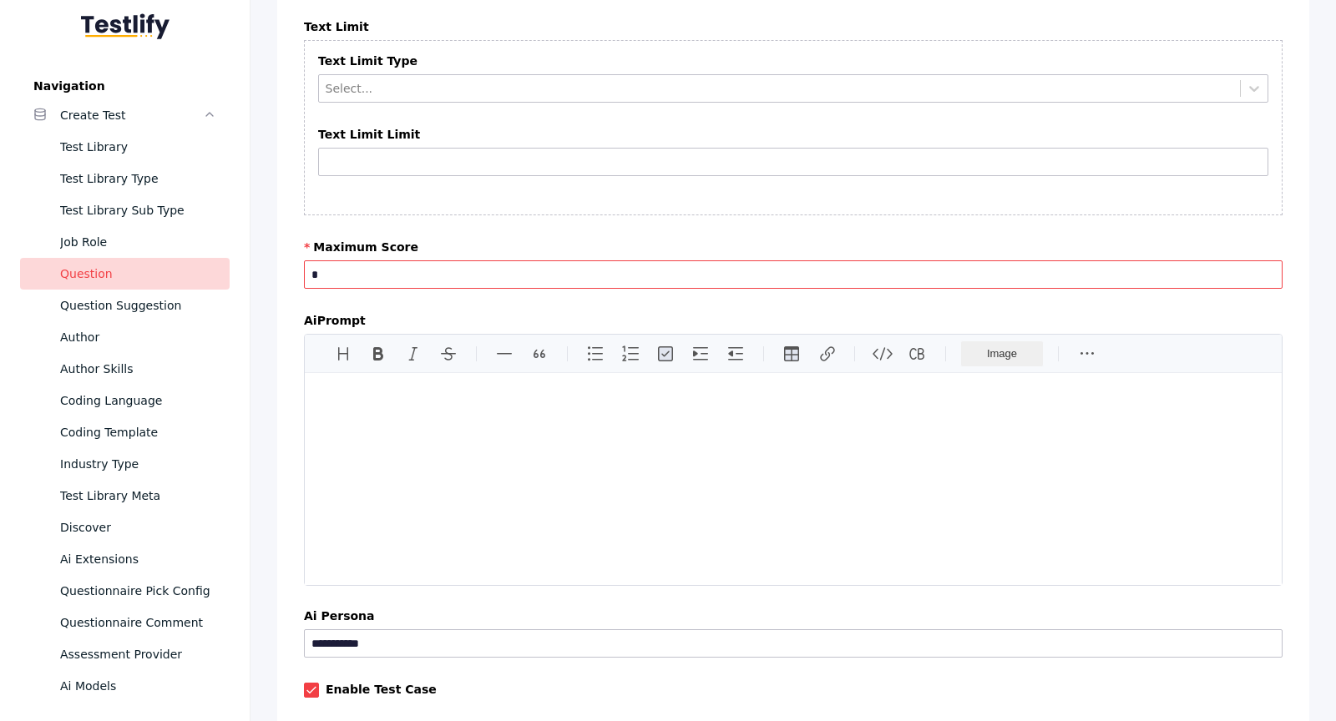
click at [513, 261] on input "*" at bounding box center [793, 275] width 979 height 28
type input "*"
click at [564, 240] on label "Maximum Score" at bounding box center [793, 246] width 979 height 13
click at [564, 261] on input "*" at bounding box center [793, 275] width 979 height 28
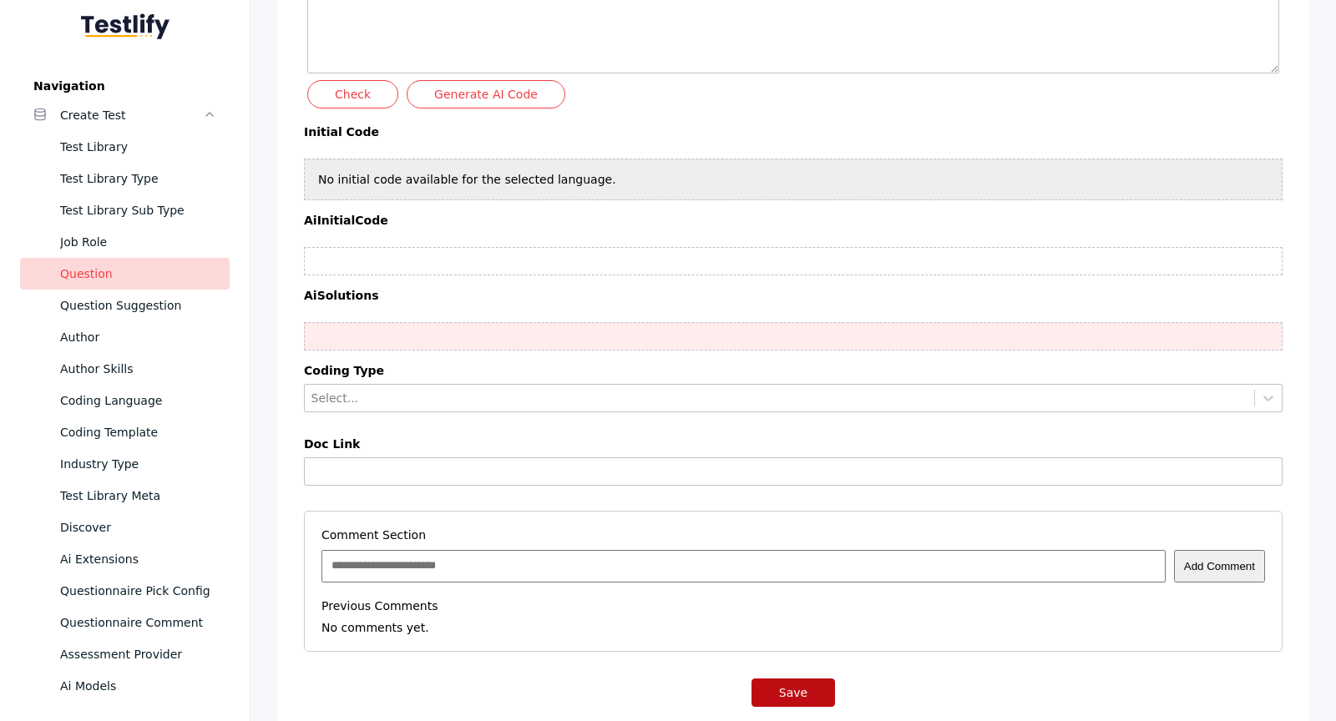
click at [772, 679] on button "Save" at bounding box center [794, 693] width 84 height 28
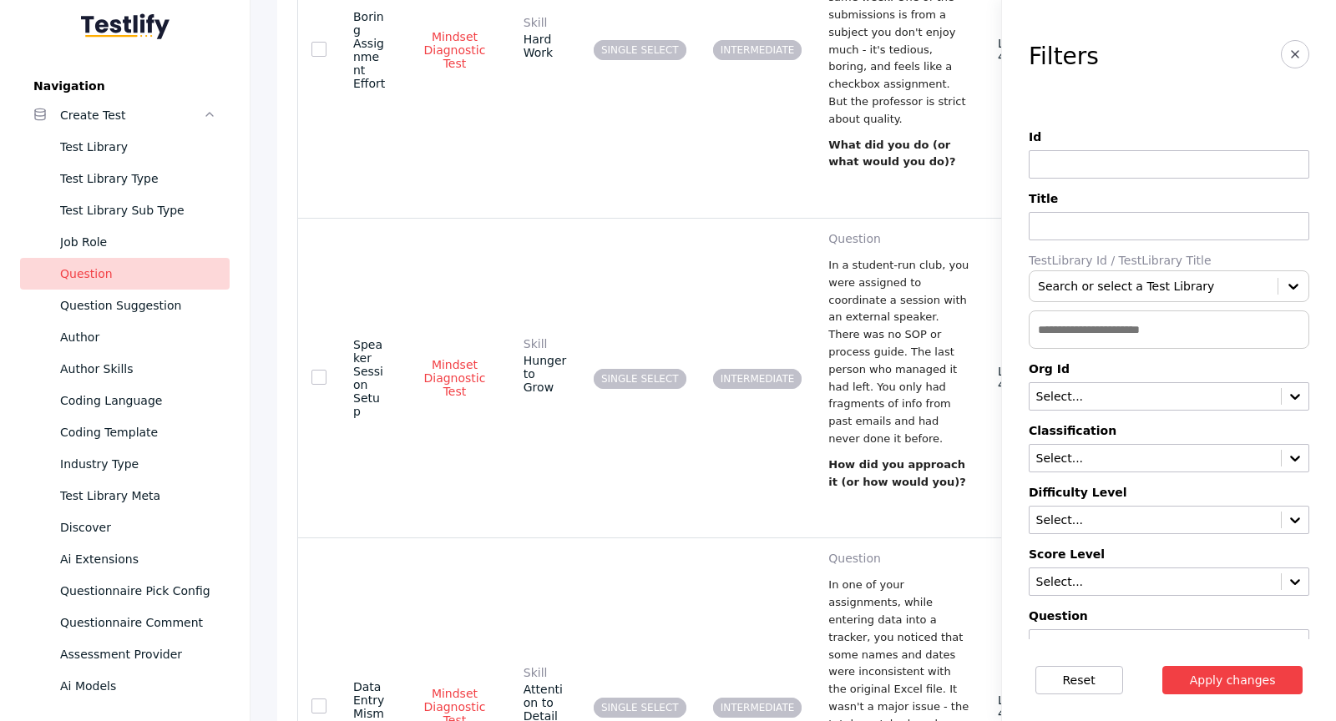
scroll to position [4906, 0]
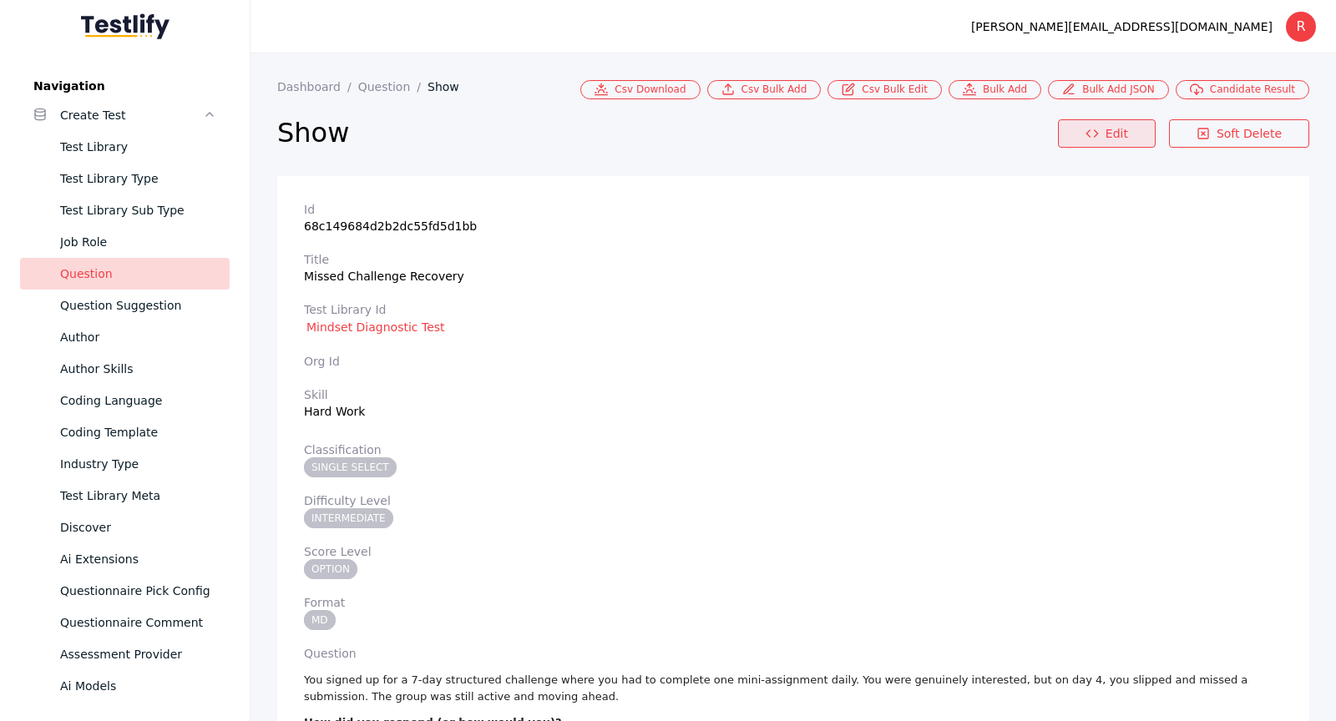
click at [1097, 130] on polyline at bounding box center [1095, 133] width 3 height 7
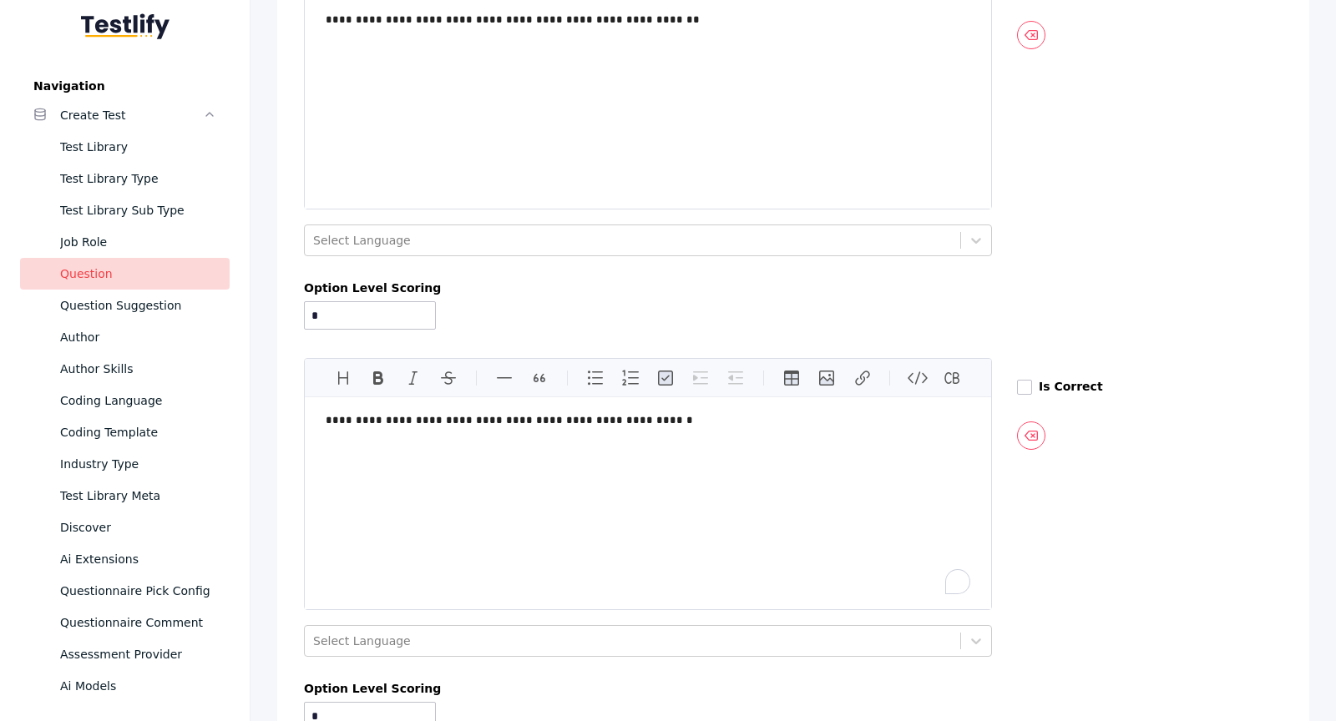
scroll to position [3312, 0]
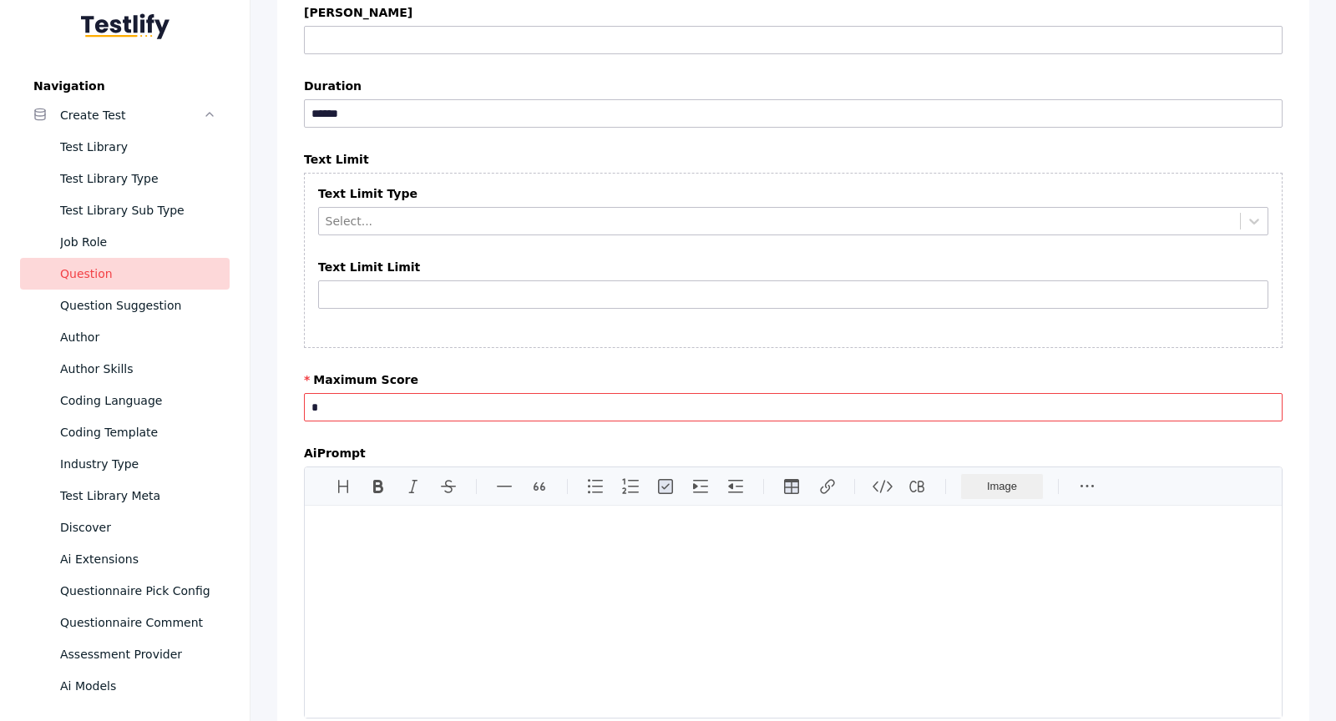
click at [743, 393] on input "*" at bounding box center [793, 407] width 979 height 28
type input "*"
click at [756, 352] on div at bounding box center [793, 356] width 979 height 8
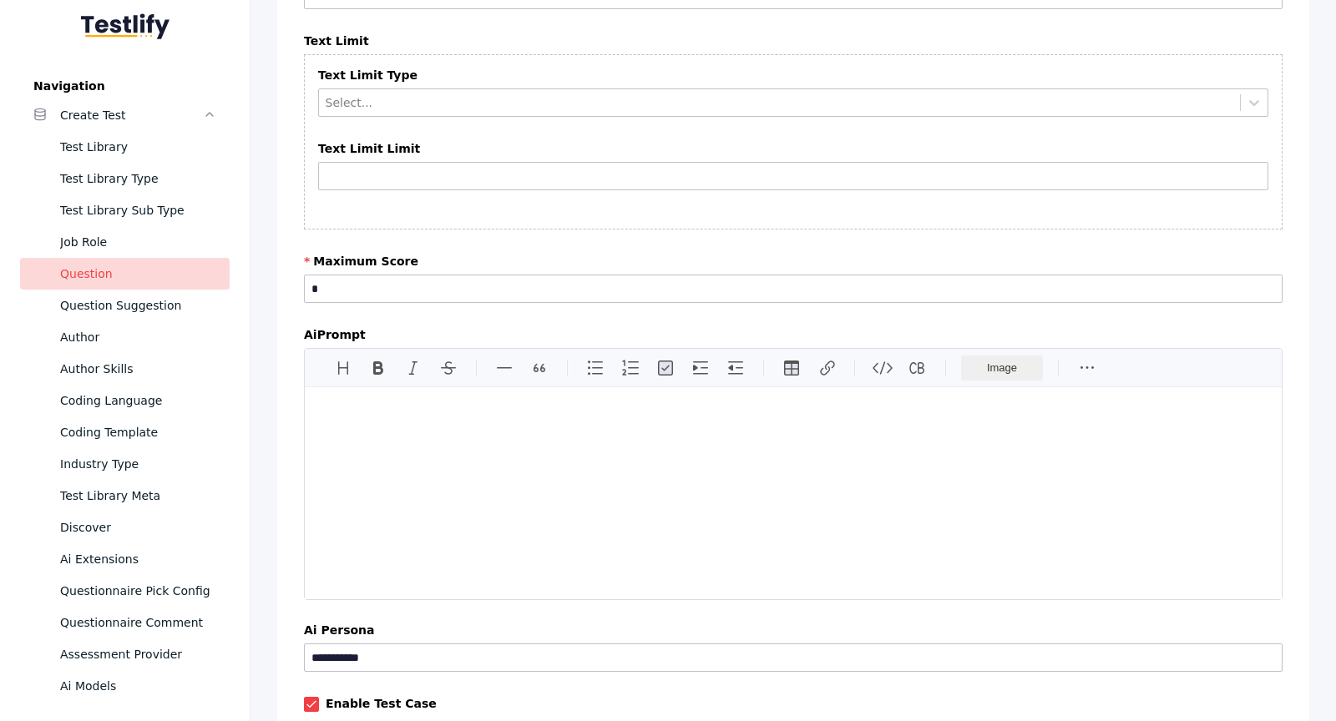
scroll to position [3412, 0]
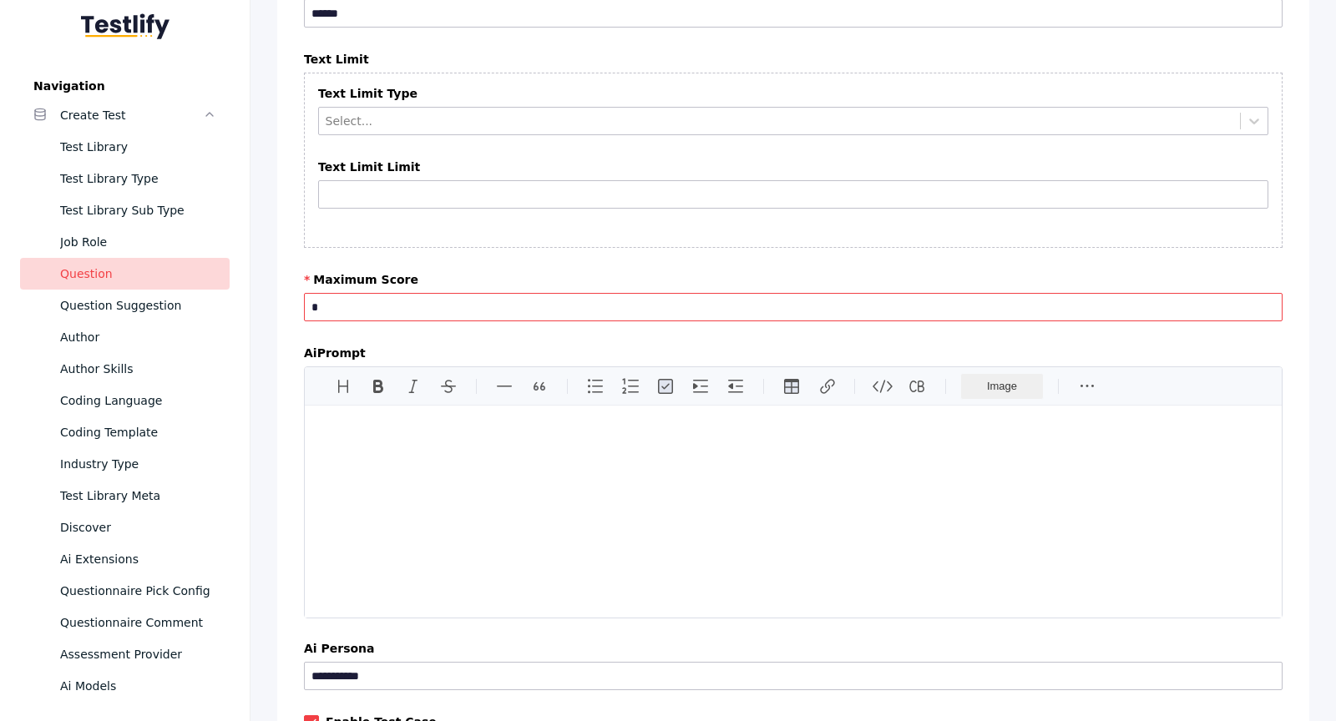
click at [618, 296] on input "*" at bounding box center [793, 307] width 979 height 28
click at [595, 222] on section "Text Limit Type Select... Text Limit Limit" at bounding box center [793, 160] width 979 height 175
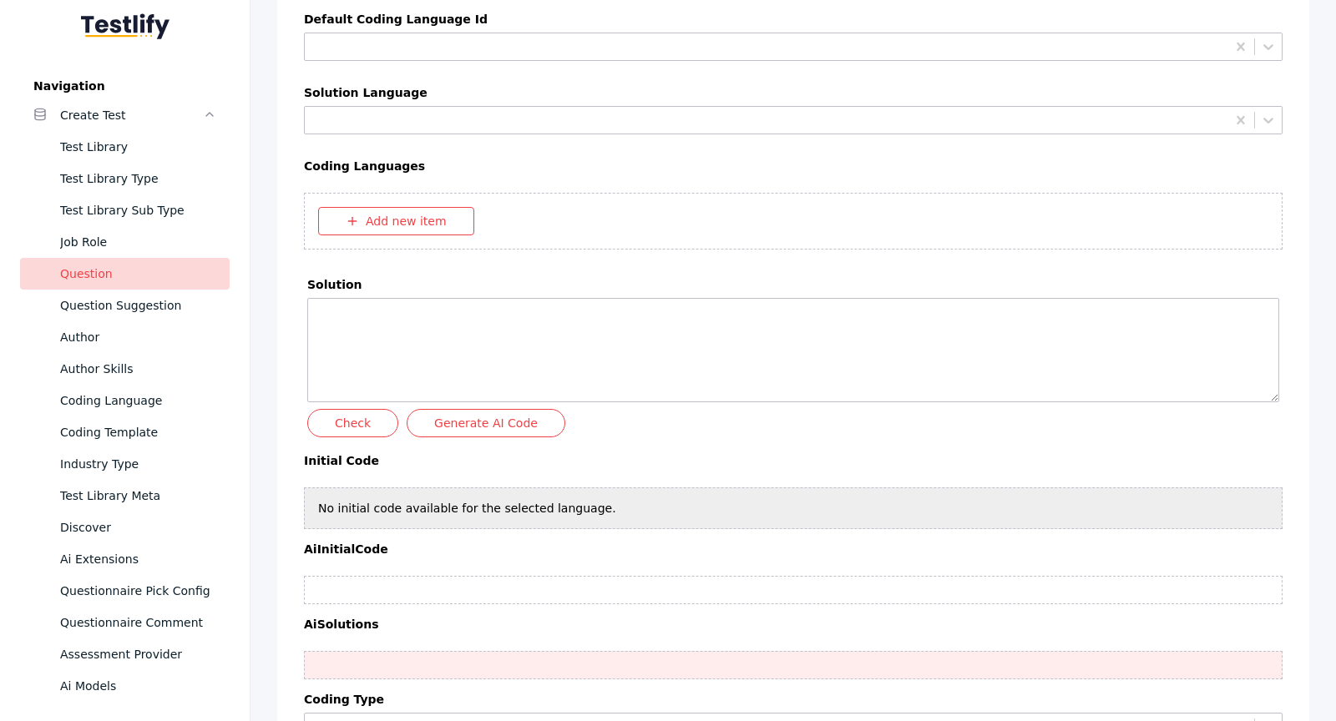
scroll to position [0, 0]
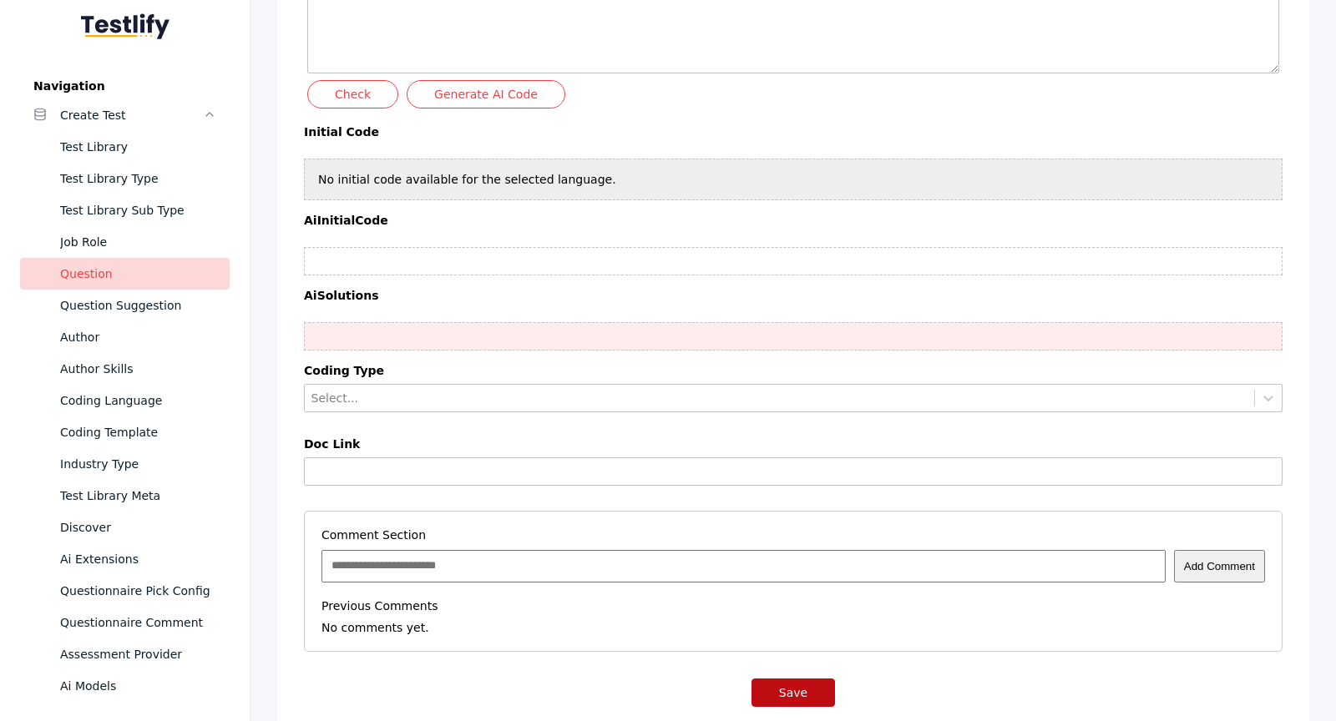
click at [793, 679] on button "Save" at bounding box center [794, 693] width 84 height 28
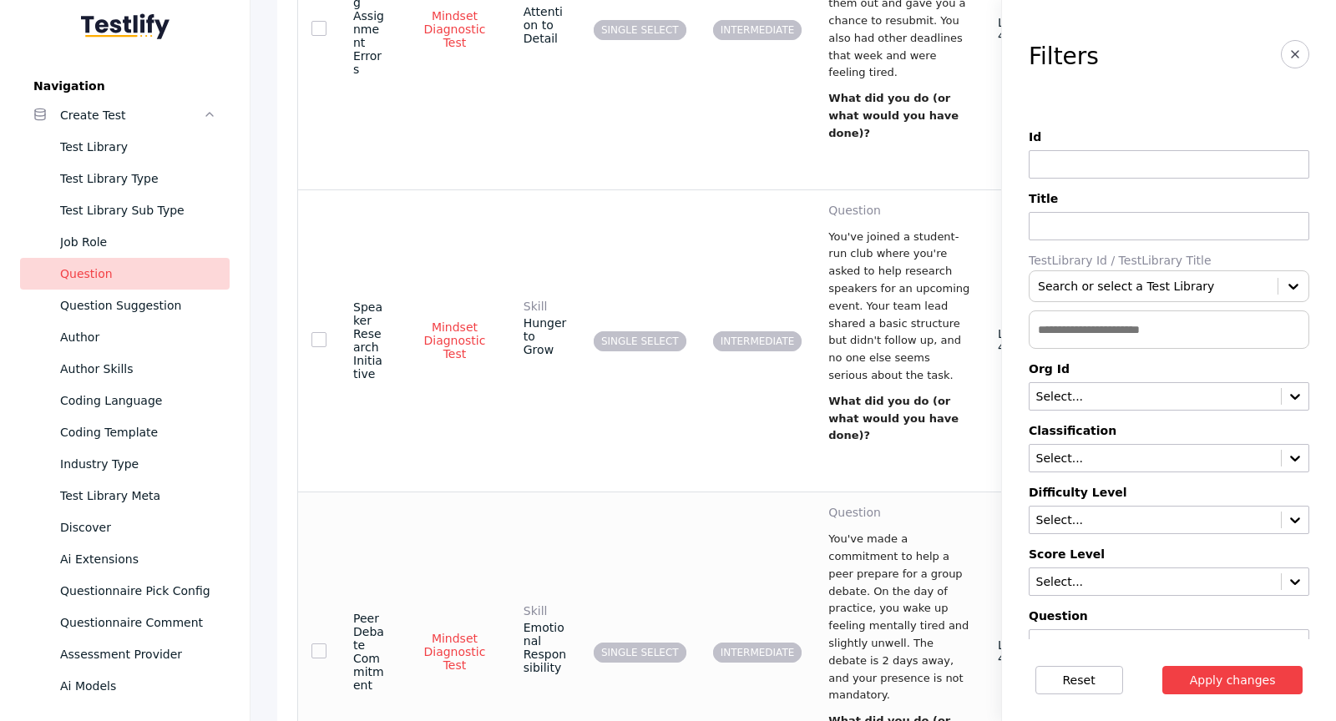
scroll to position [1119, 0]
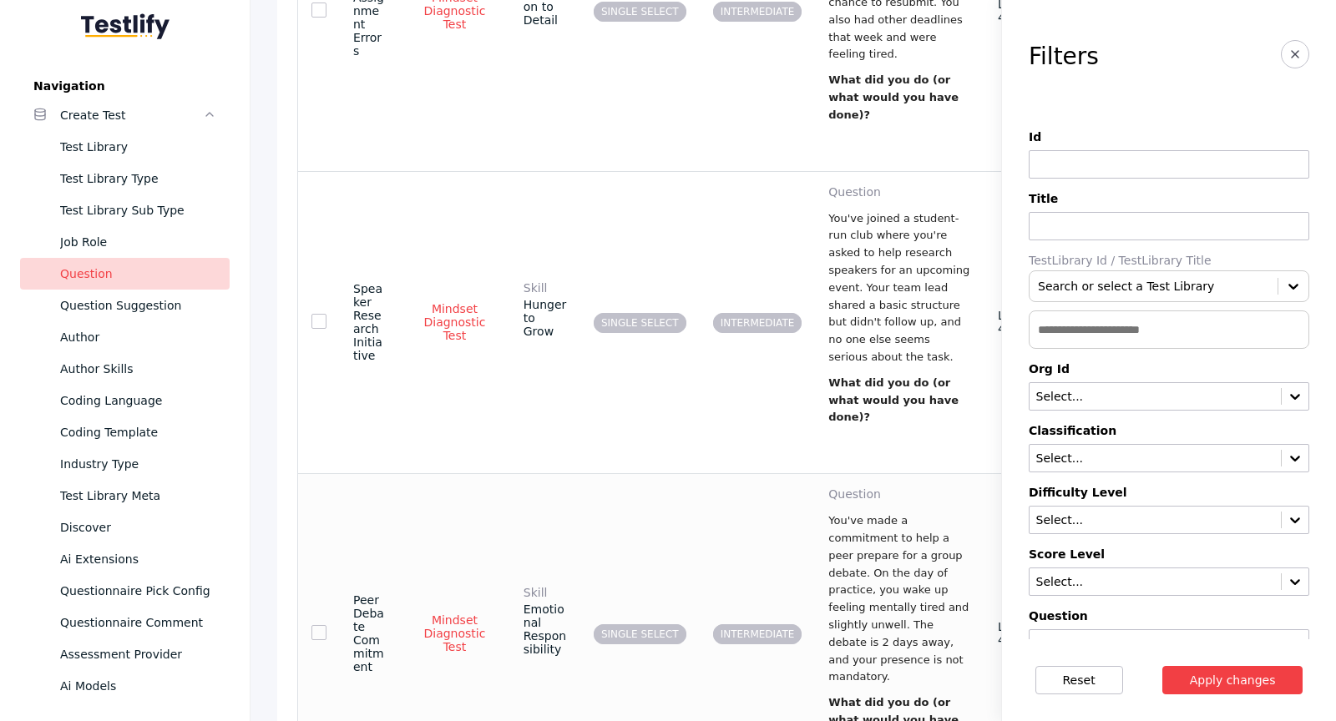
click at [917, 513] on p "You've made a commitment to help a peer prepare for a group debate. On the day …" at bounding box center [899, 600] width 143 height 174
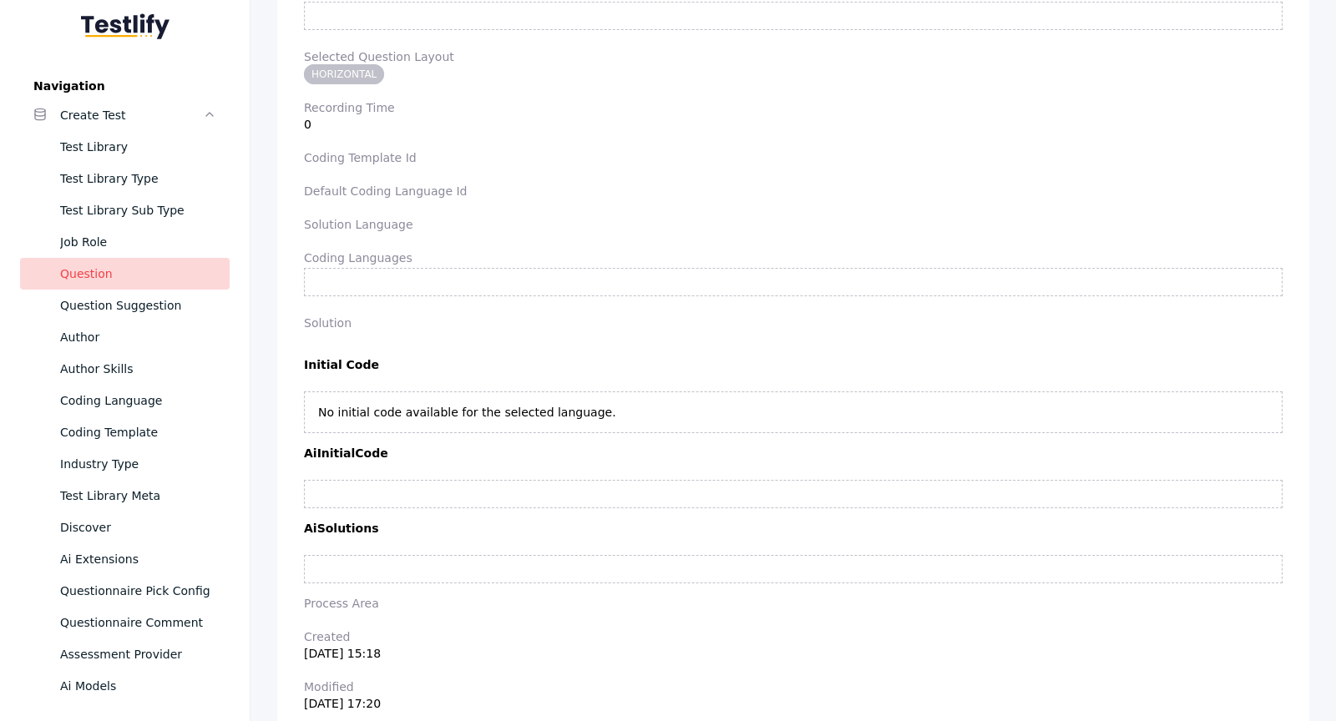
scroll to position [3927, 0]
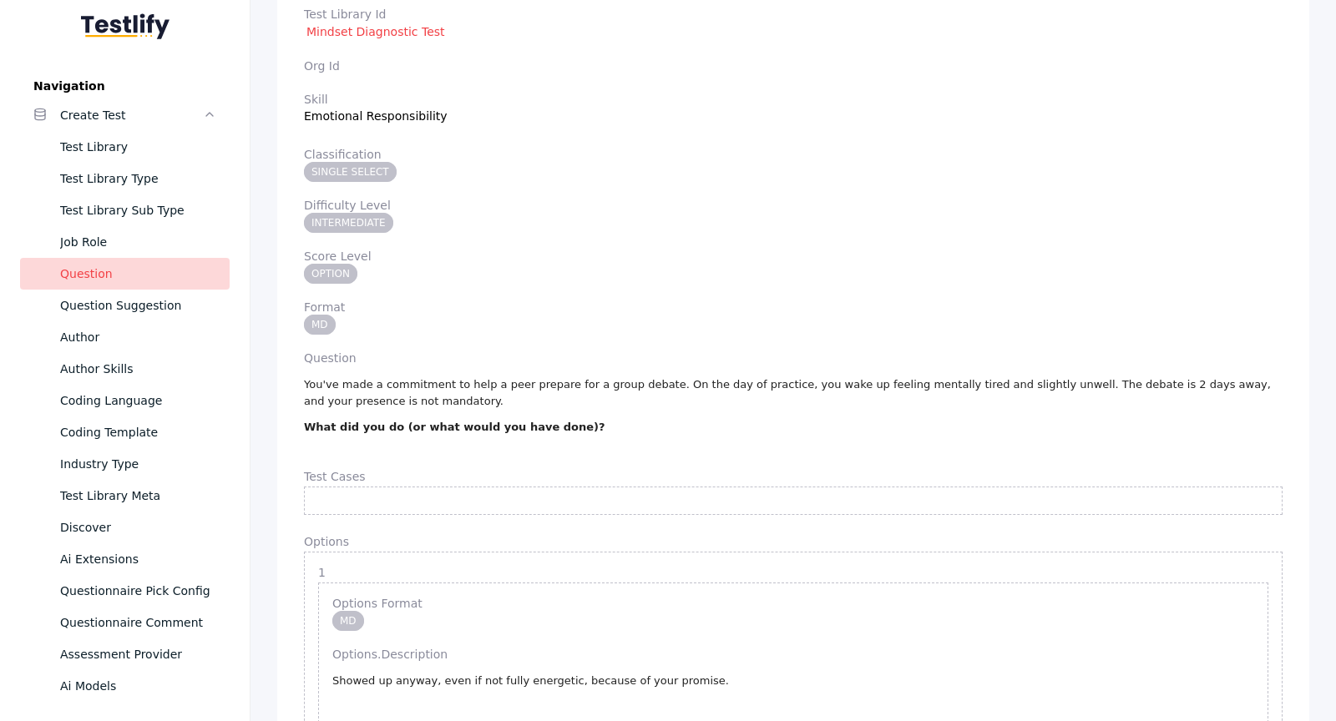
click at [549, 386] on p "You've made a commitment to help a peer prepare for a group debate. On the day …" at bounding box center [793, 394] width 979 height 35
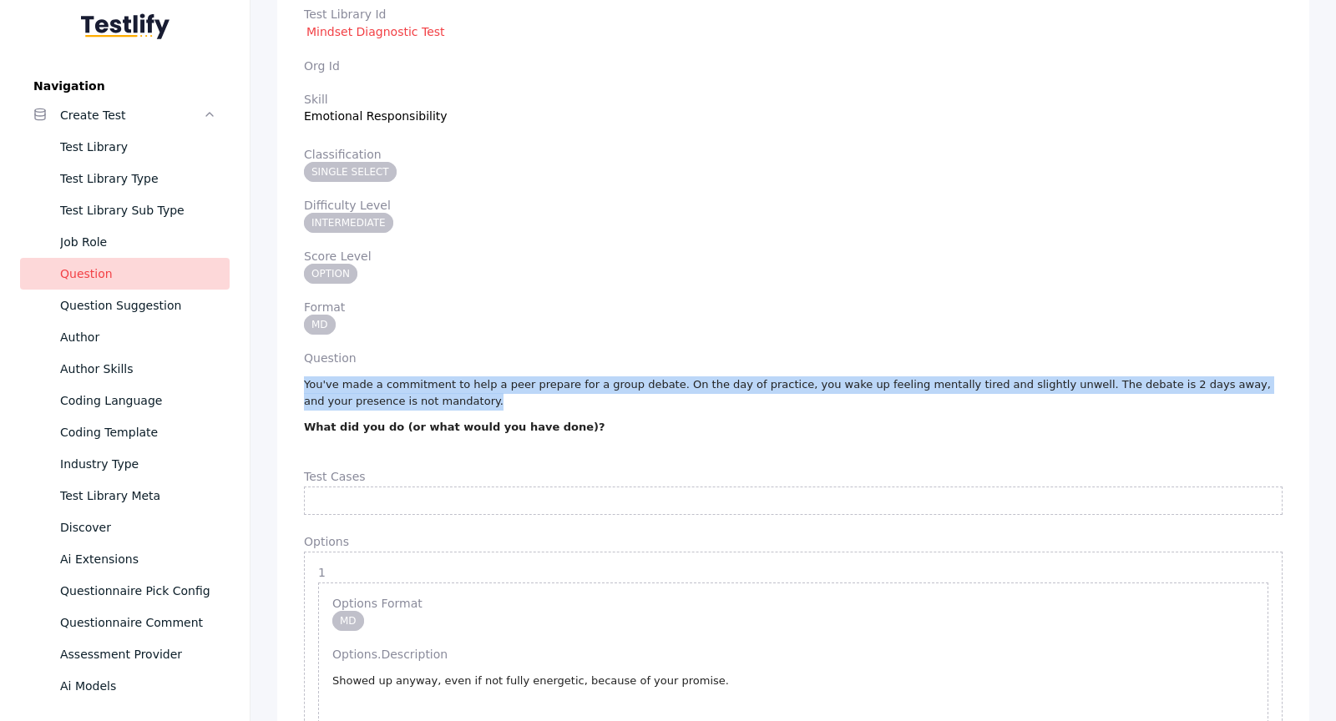
click at [549, 386] on p "You've made a commitment to help a peer prepare for a group debate. On the day …" at bounding box center [793, 394] width 979 height 35
copy div "You've made a commitment to help a peer prepare for a group debate. On the day …"
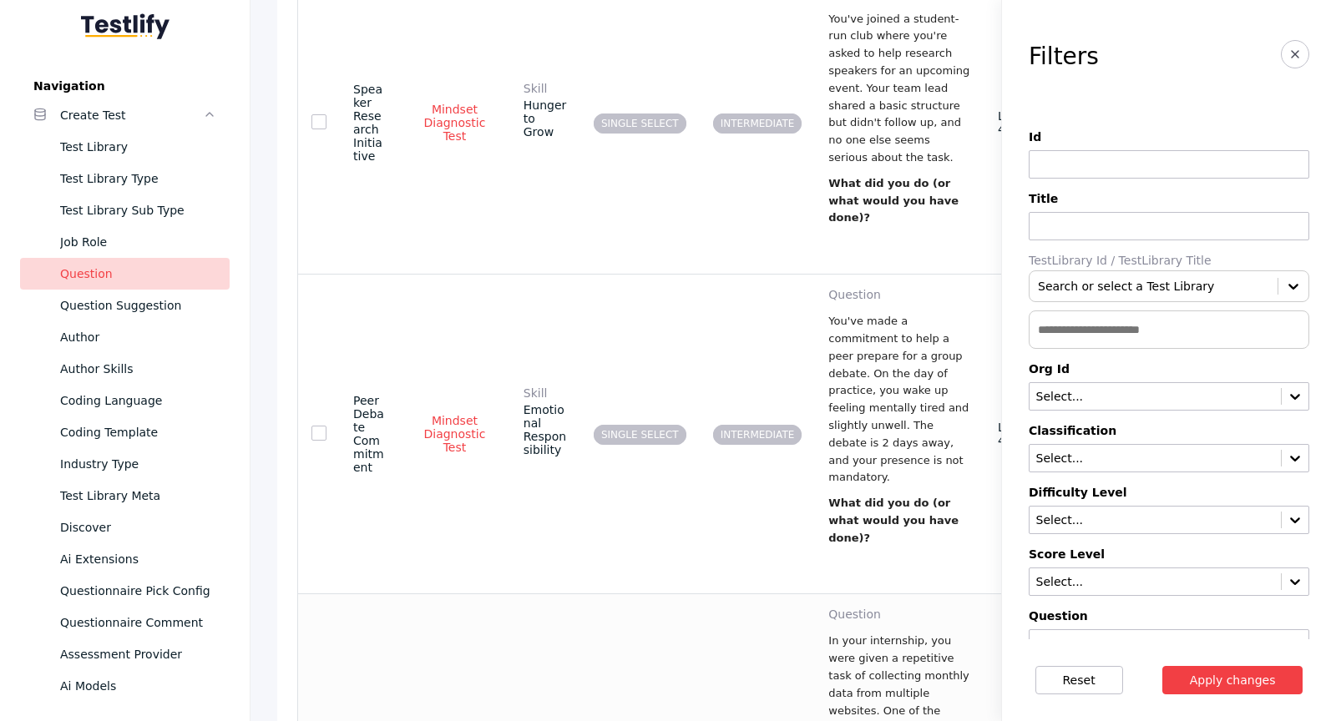
click at [863, 633] on p "In your internship, you were given a repetitive task of collecting monthly data…" at bounding box center [899, 720] width 143 height 174
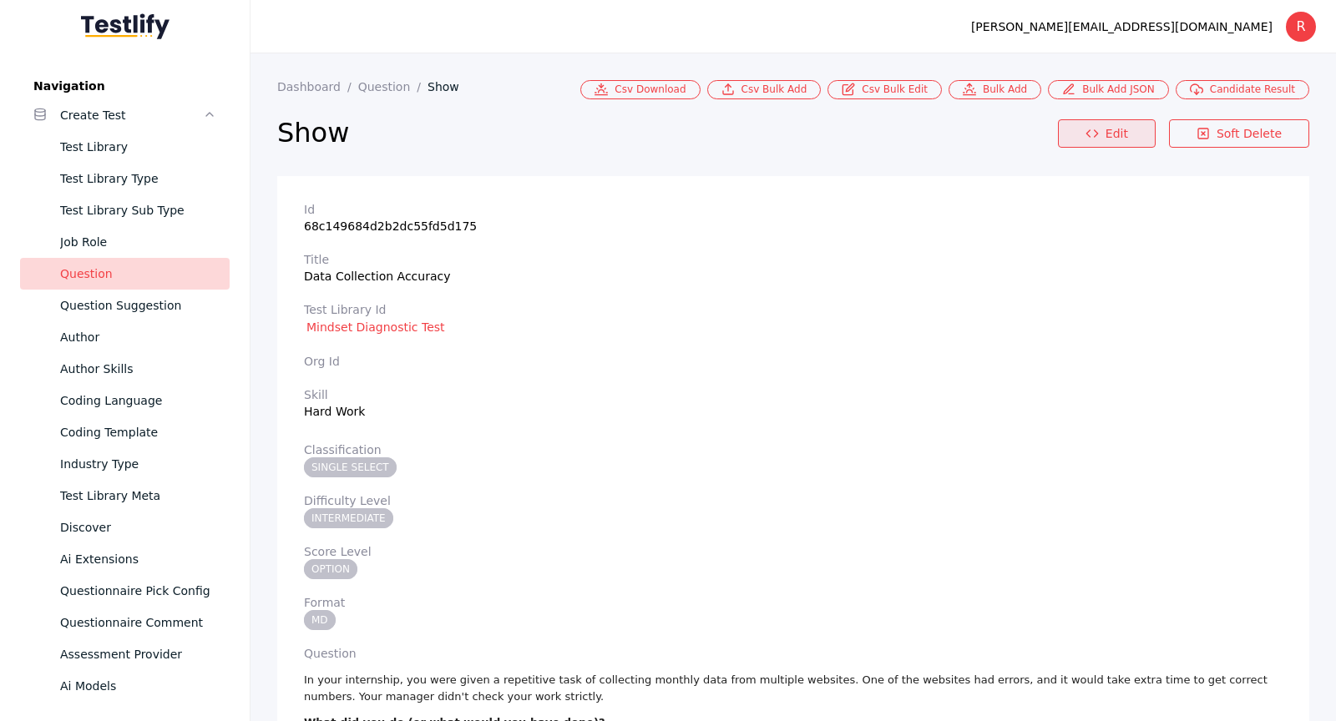
click at [1090, 132] on polyline at bounding box center [1087, 133] width 3 height 7
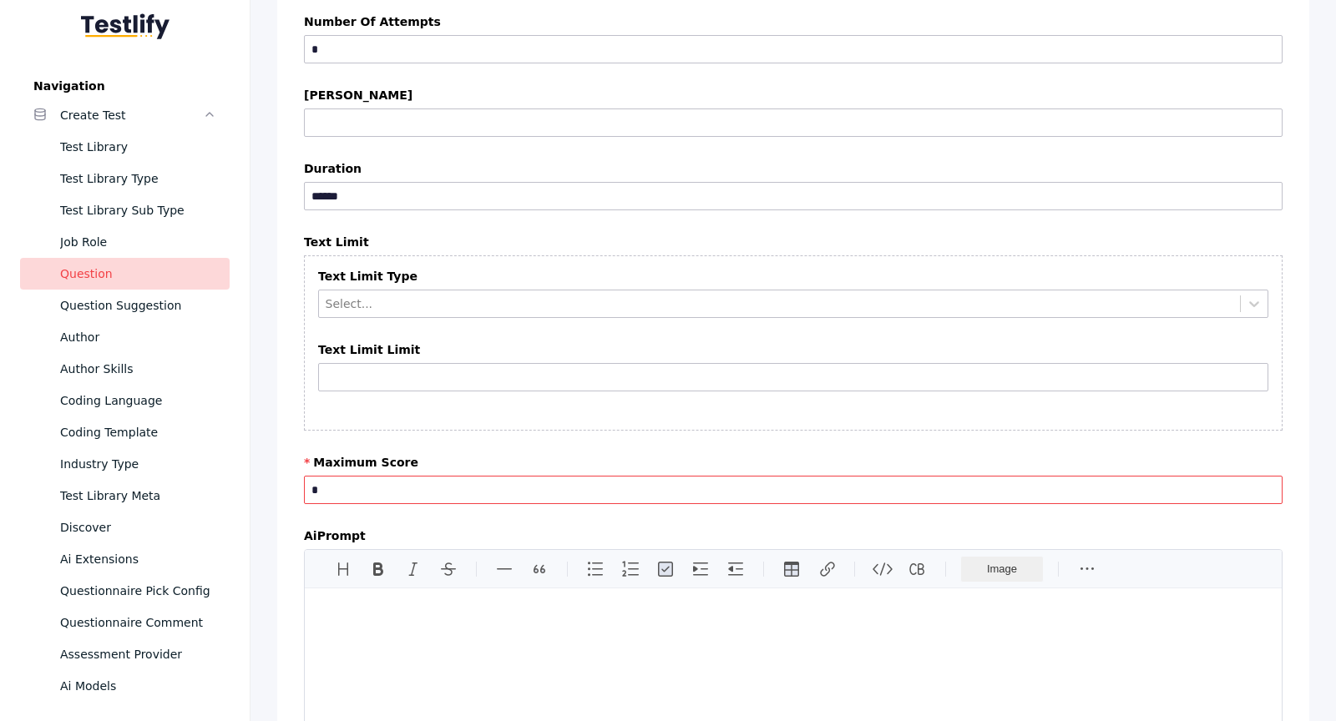
click at [643, 476] on input "*" at bounding box center [793, 490] width 979 height 28
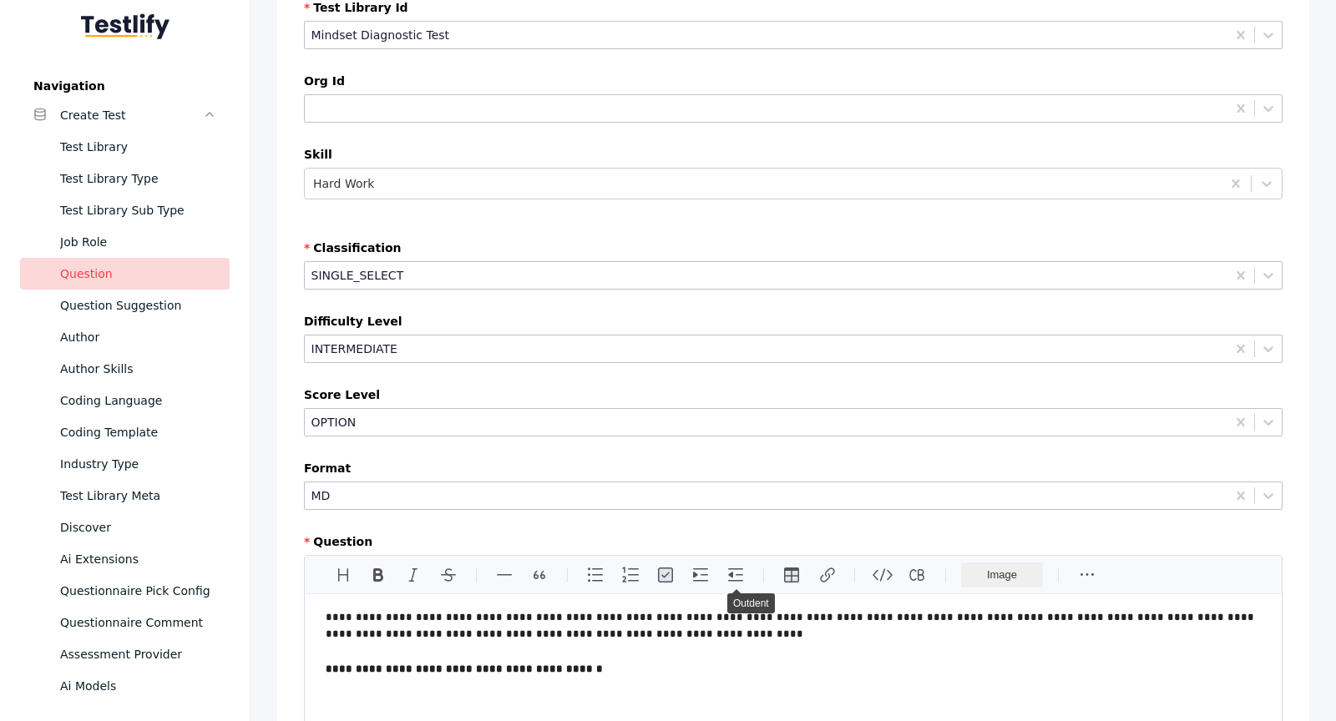
type input "*"
click at [730, 600] on div "**********" at bounding box center [793, 701] width 977 height 212
click at [732, 614] on p "**********" at bounding box center [794, 627] width 936 height 35
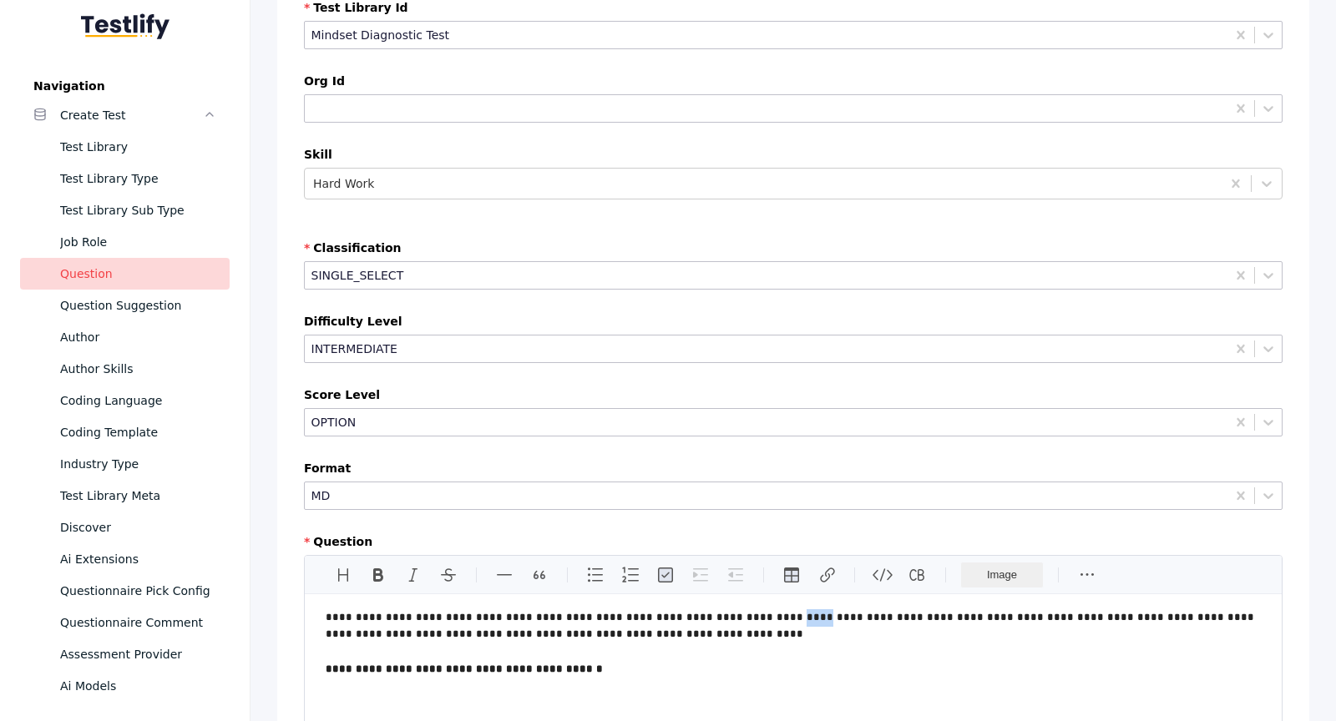
click at [732, 614] on p "**********" at bounding box center [794, 627] width 936 height 35
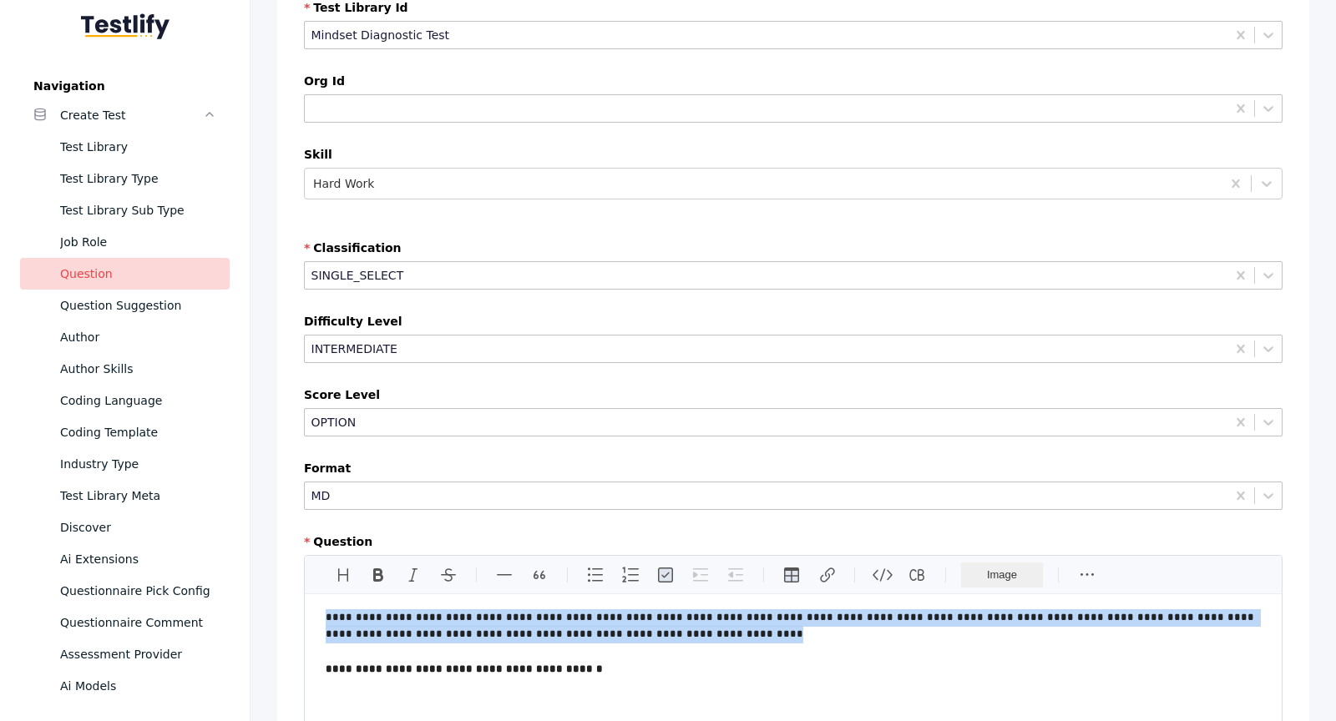
click at [732, 614] on p "**********" at bounding box center [794, 627] width 936 height 35
copy p "**********"
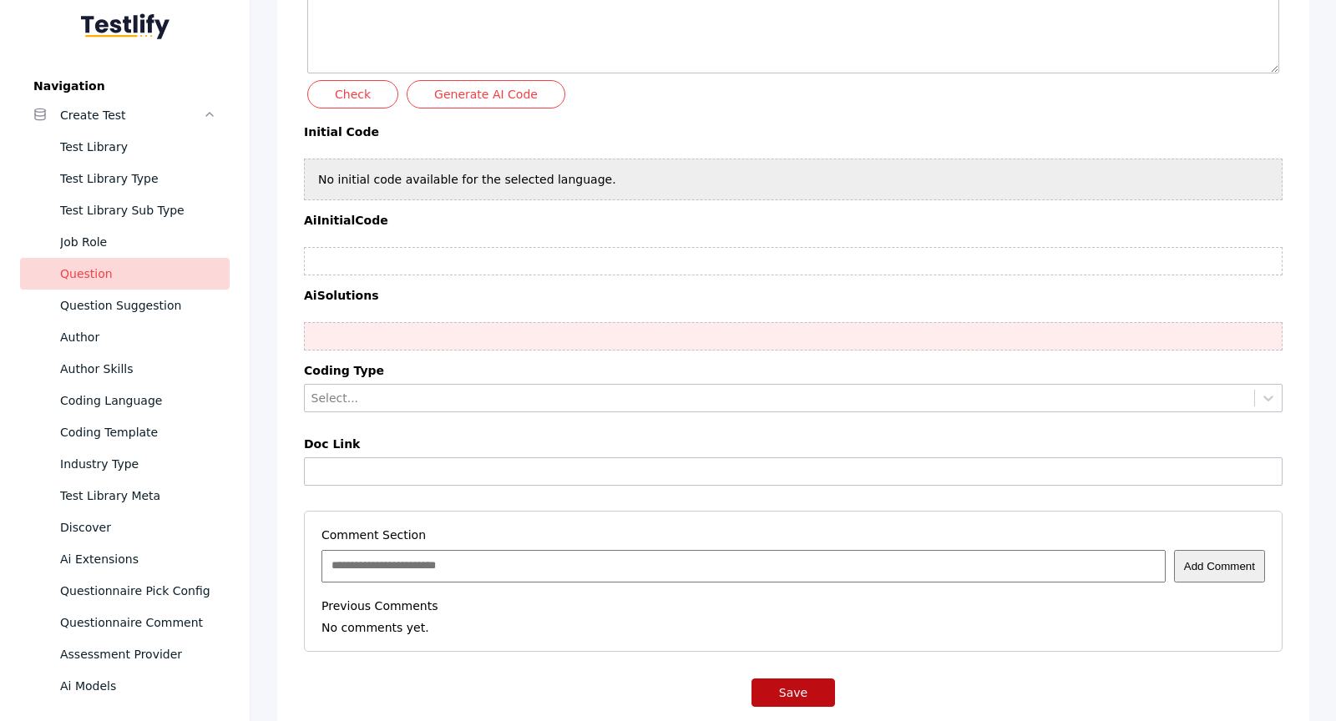
click at [782, 679] on button "Save" at bounding box center [794, 693] width 84 height 28
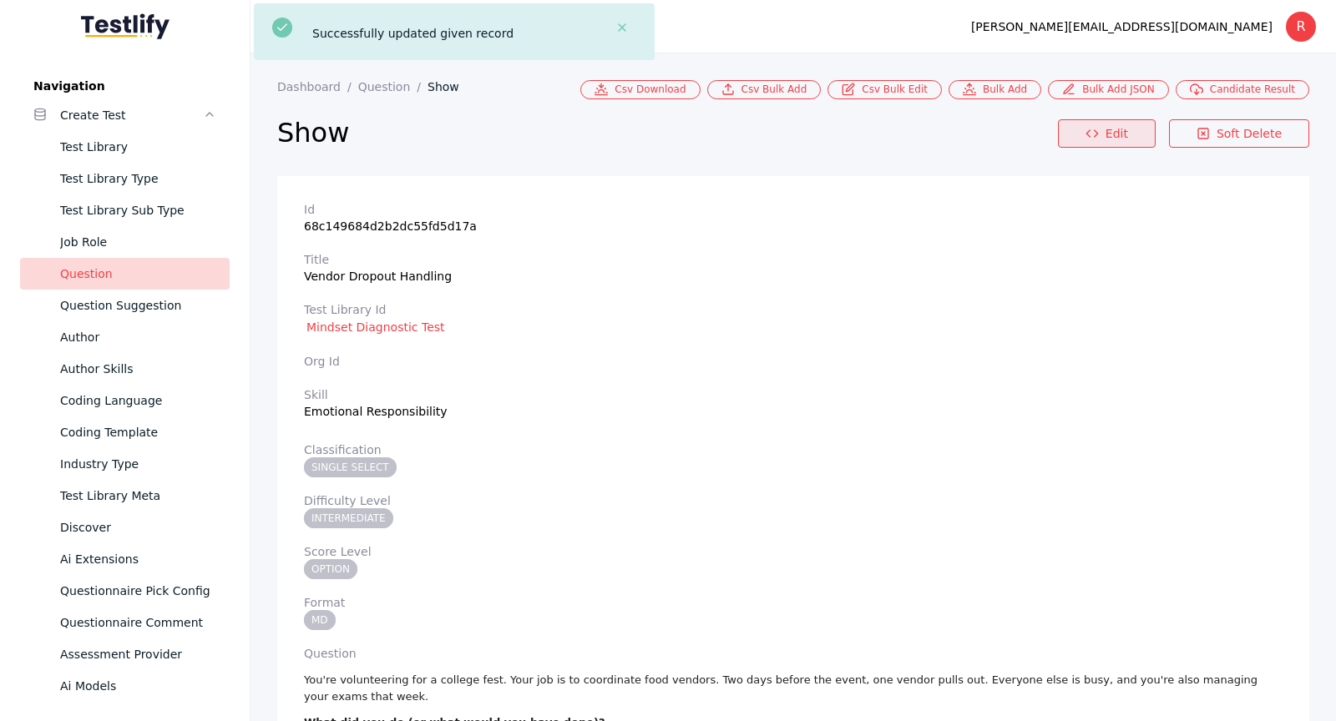
click at [1090, 134] on polyline at bounding box center [1087, 133] width 3 height 7
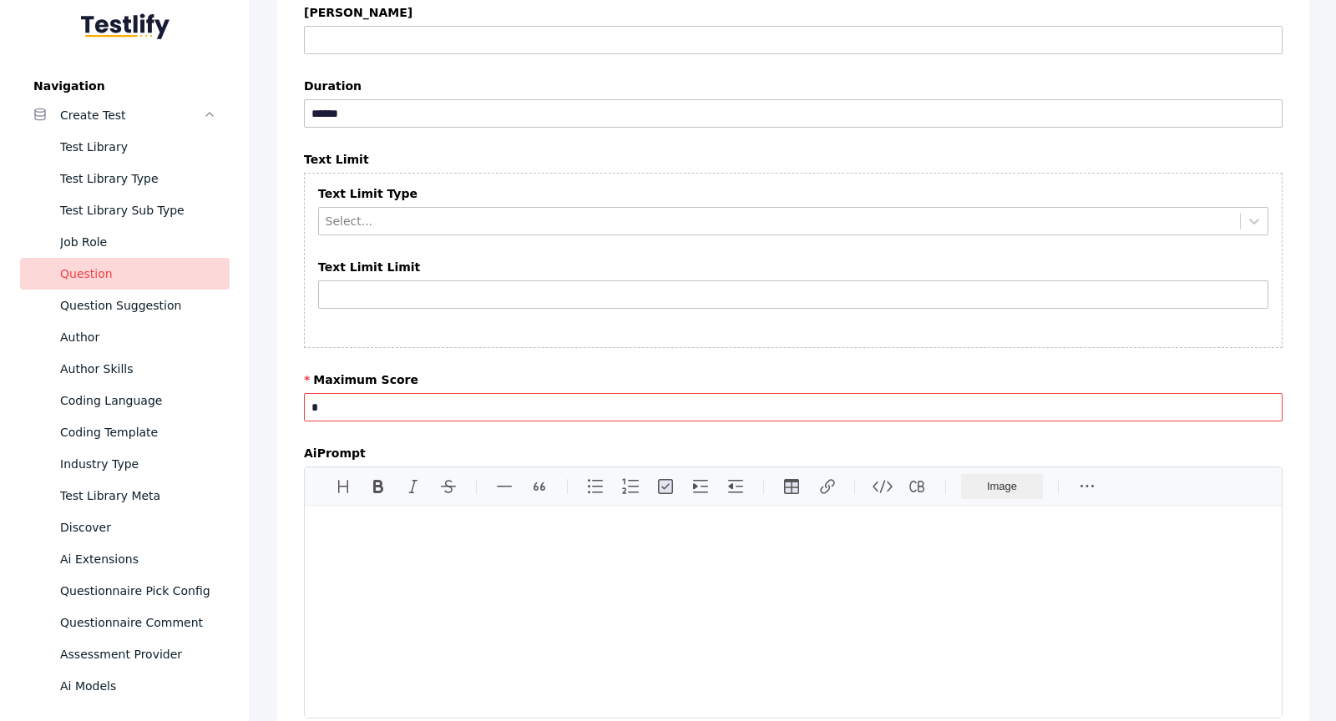
click at [701, 393] on input "*" at bounding box center [793, 407] width 979 height 28
type input "*"
click at [700, 347] on section "**********" at bounding box center [793, 130] width 1032 height 6533
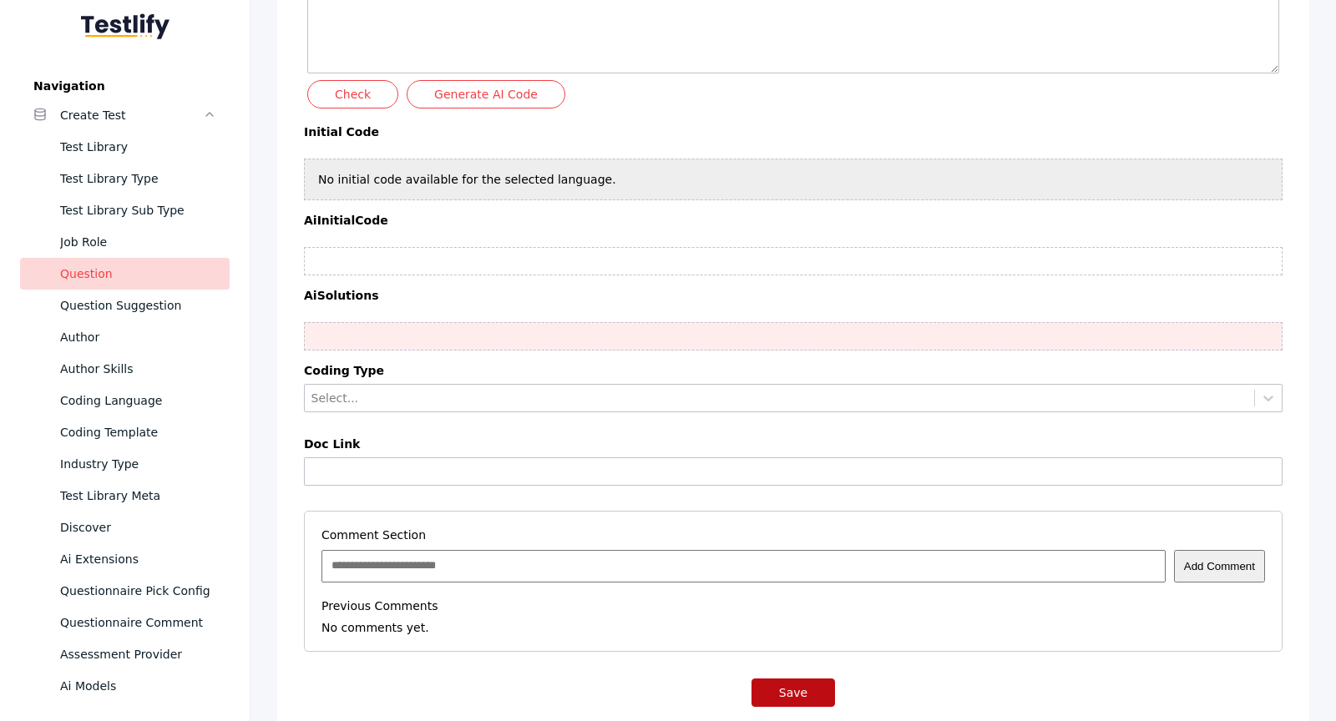
click at [796, 679] on button "Save" at bounding box center [794, 693] width 84 height 28
